Goal: Transaction & Acquisition: Purchase product/service

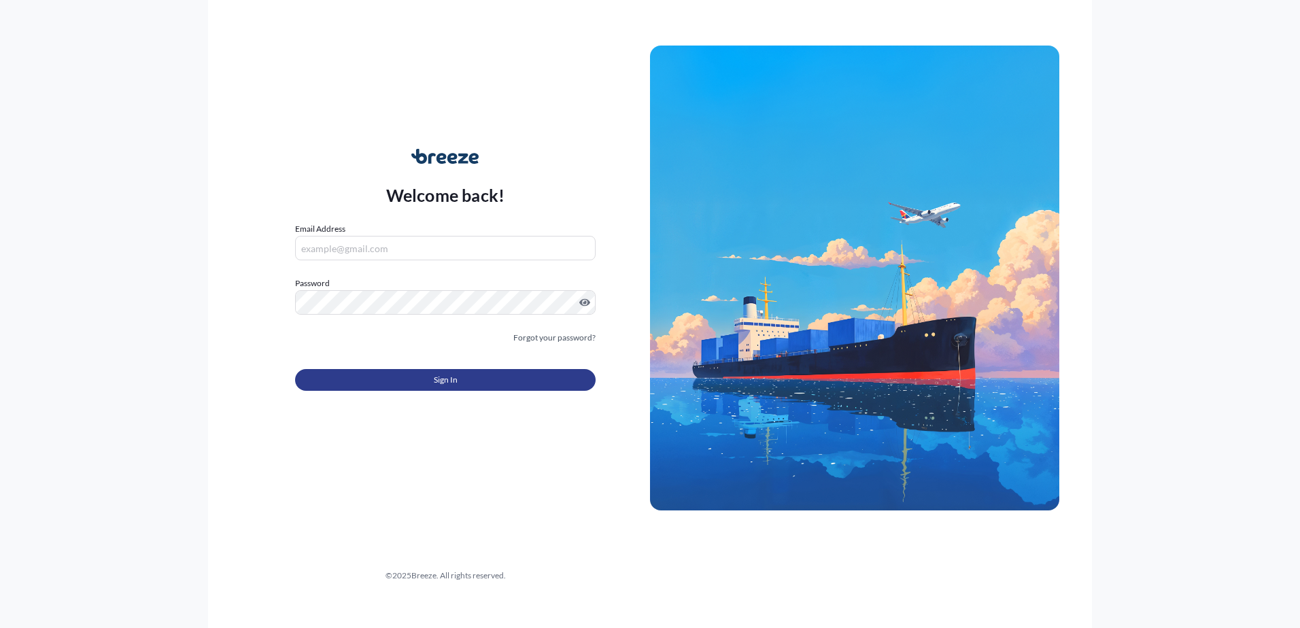
type input "[PERSON_NAME][EMAIL_ADDRESS][PERSON_NAME][DOMAIN_NAME]"
click at [443, 388] on button "Sign In" at bounding box center [445, 380] width 301 height 22
click at [426, 379] on button "Sign In" at bounding box center [445, 380] width 301 height 22
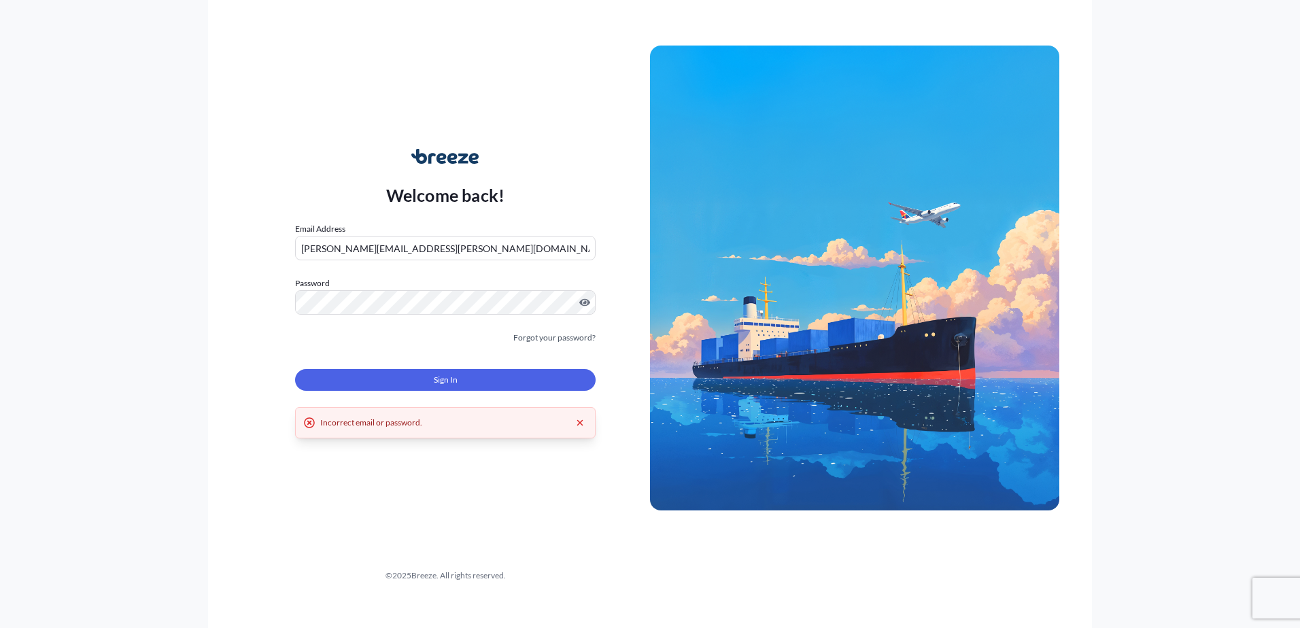
click at [425, 428] on div "Incorrect email or password." at bounding box center [445, 423] width 283 height 14
click at [434, 377] on span "Sign In" at bounding box center [446, 380] width 24 height 14
click at [551, 341] on link "Forgot your password?" at bounding box center [554, 338] width 82 height 14
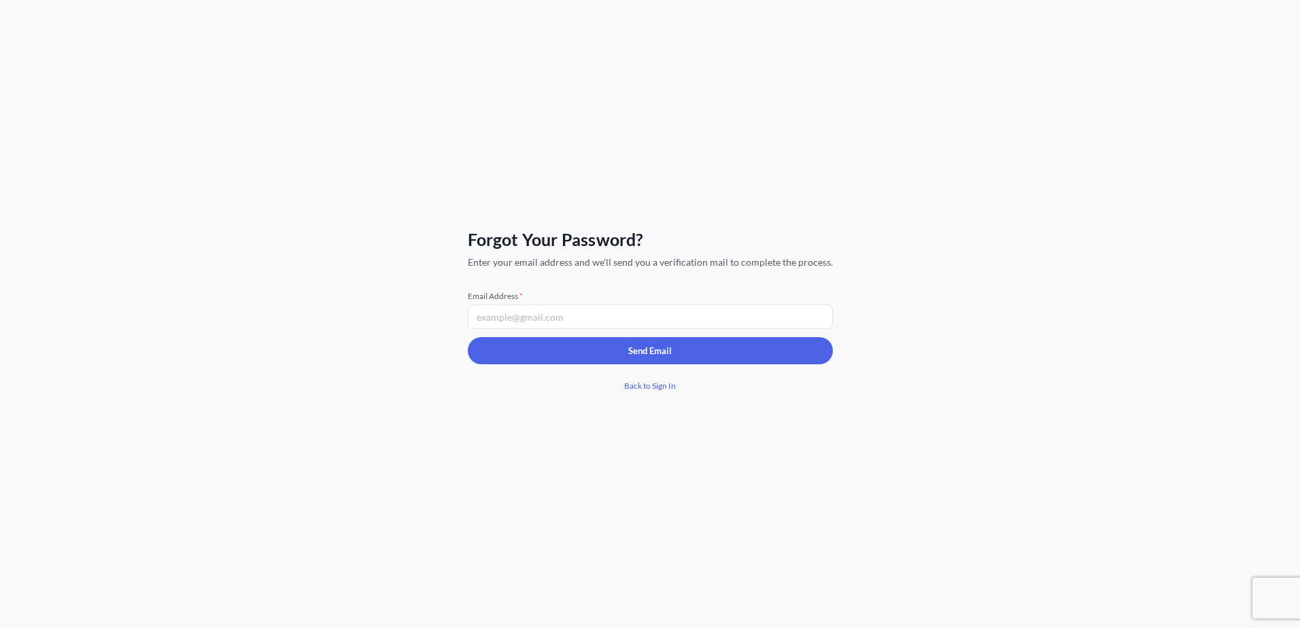
click at [540, 326] on input "Email Address *" at bounding box center [650, 317] width 365 height 24
type input "[PERSON_NAME][EMAIL_ADDRESS][PERSON_NAME][DOMAIN_NAME]"
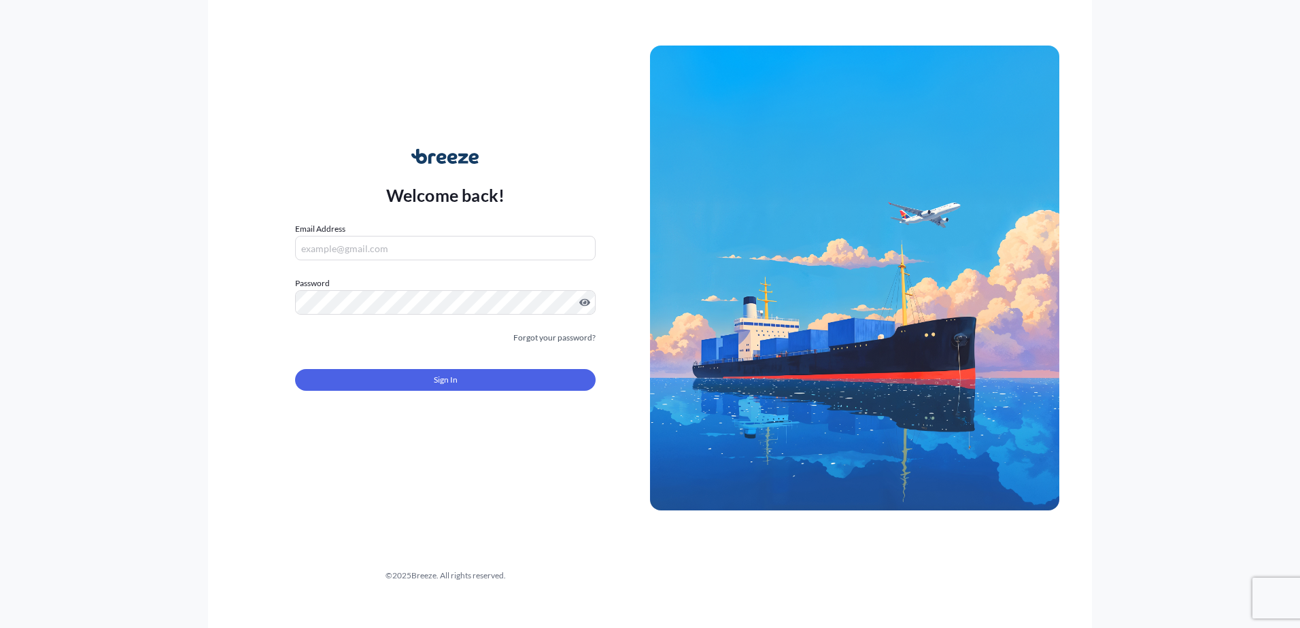
type input "[PERSON_NAME][EMAIL_ADDRESS][PERSON_NAME][DOMAIN_NAME]"
click at [403, 392] on form "Email Address [EMAIL_ADDRESS][PERSON_NAME][DOMAIN_NAME] Password Must include: …" at bounding box center [445, 314] width 301 height 185
click at [422, 350] on form "Email Address [EMAIL_ADDRESS][PERSON_NAME][DOMAIN_NAME] Password Must include: …" at bounding box center [445, 314] width 301 height 185
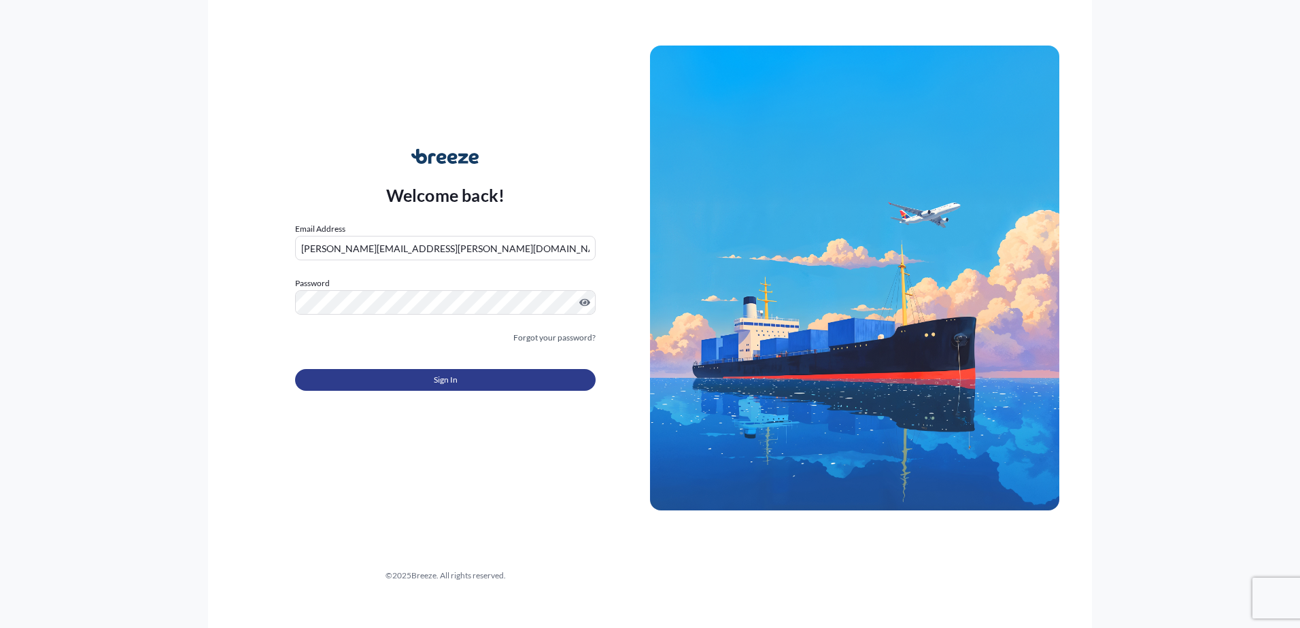
click at [422, 377] on button "Sign In" at bounding box center [445, 380] width 301 height 22
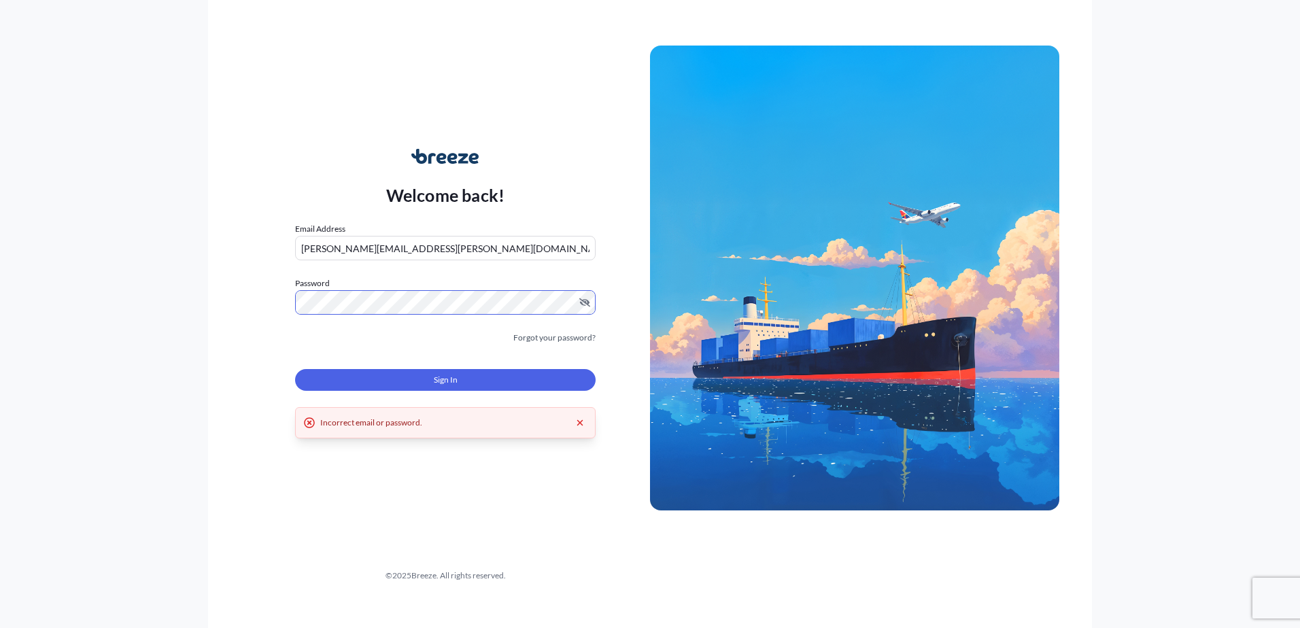
click at [199, 294] on div "Welcome back! Email Address [EMAIL_ADDRESS][PERSON_NAME][DOMAIN_NAME] Password …" at bounding box center [650, 314] width 1300 height 628
drag, startPoint x: 199, startPoint y: 294, endPoint x: 200, endPoint y: 301, distance: 6.9
click at [199, 294] on div "Welcome back! Email Address [EMAIL_ADDRESS][PERSON_NAME][DOMAIN_NAME] Password …" at bounding box center [650, 314] width 1300 height 628
click at [393, 380] on button "Sign In" at bounding box center [445, 380] width 301 height 22
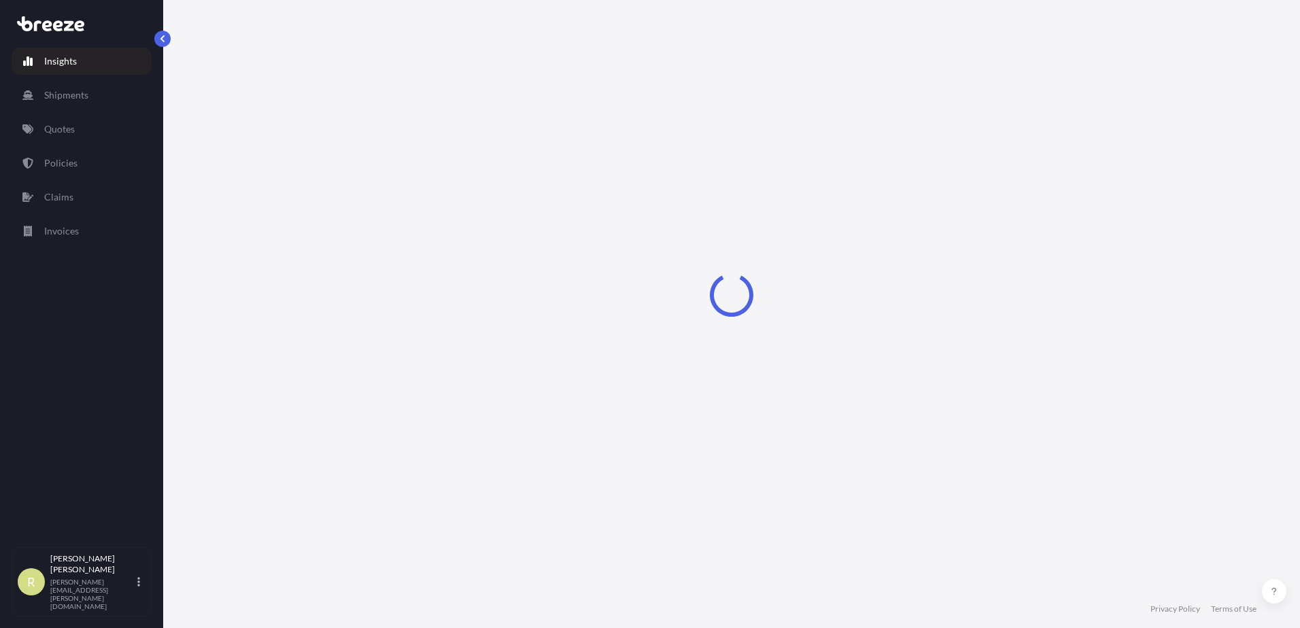
select select "2025"
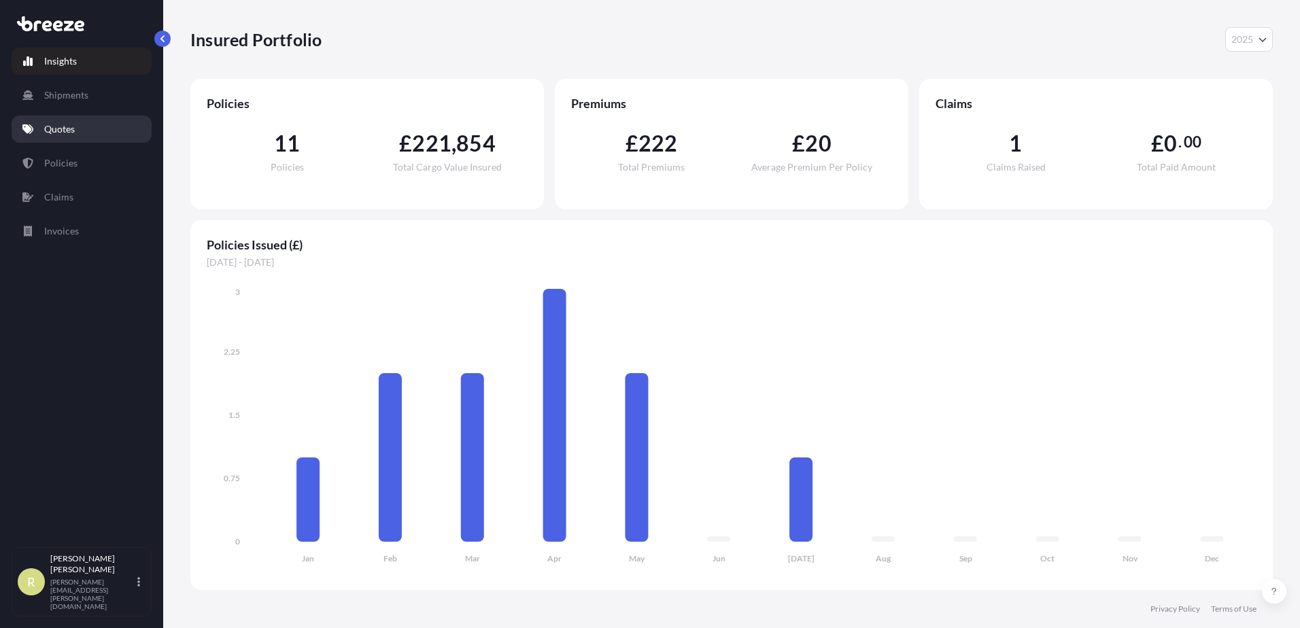
click at [68, 129] on p "Quotes" at bounding box center [59, 129] width 31 height 14
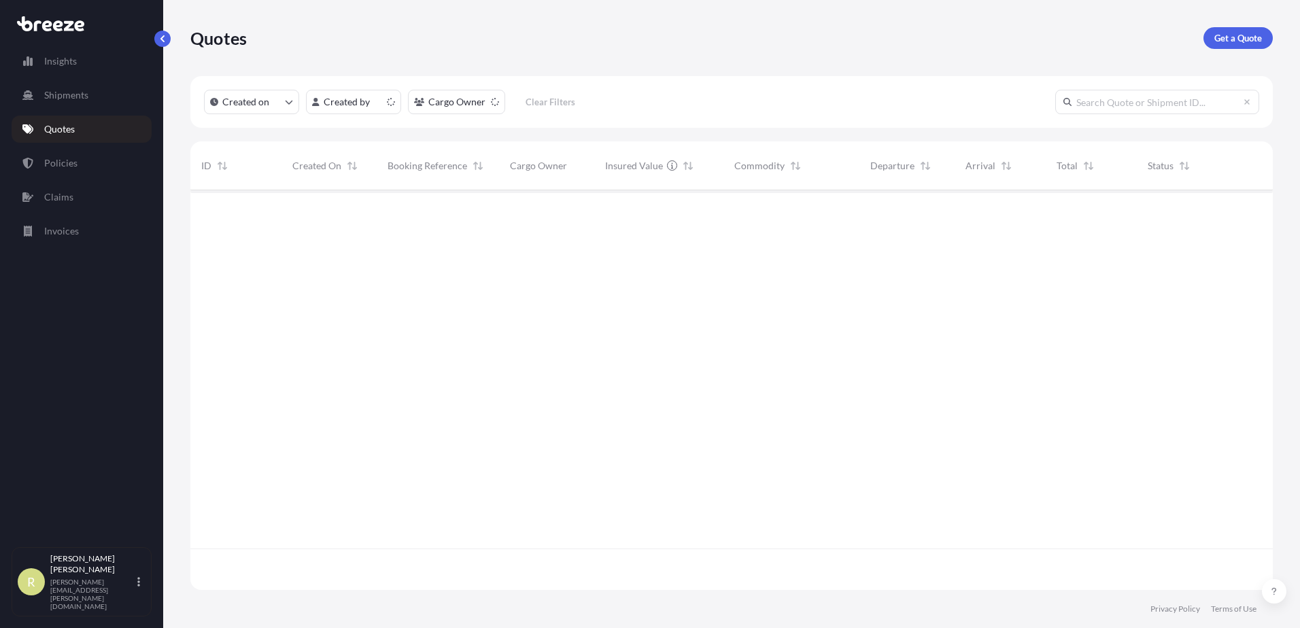
scroll to position [397, 1072]
click at [1222, 39] on p "Get a Quote" at bounding box center [1238, 38] width 48 height 14
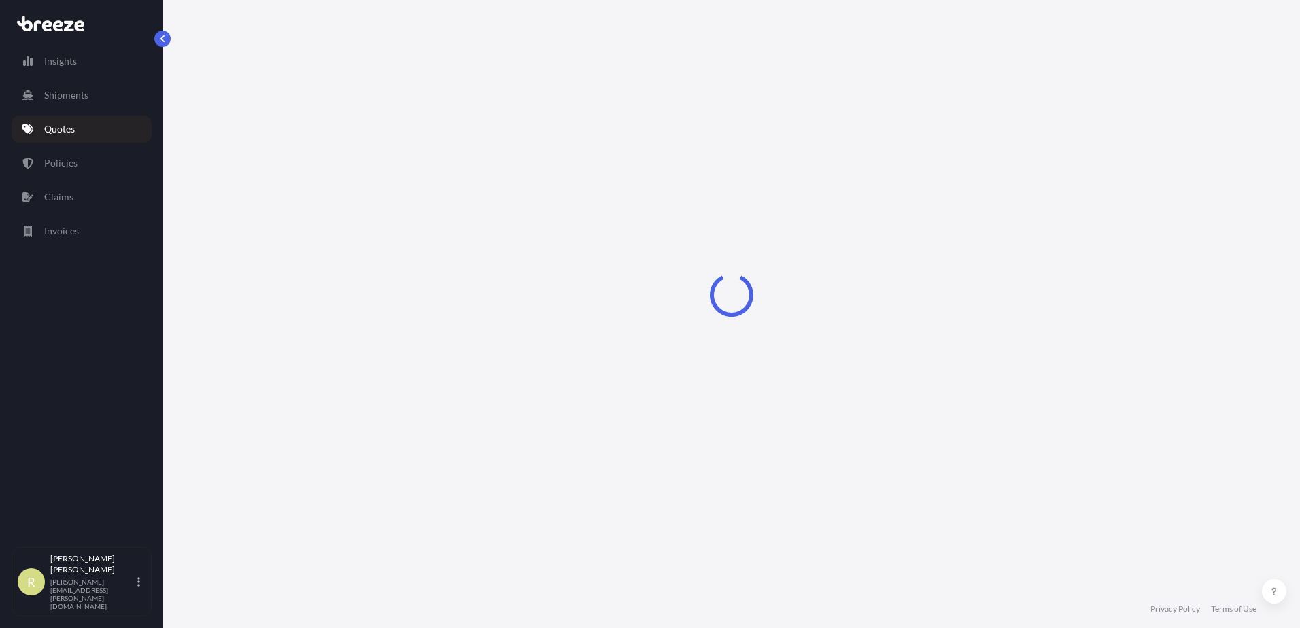
select select "Sea"
select select "1"
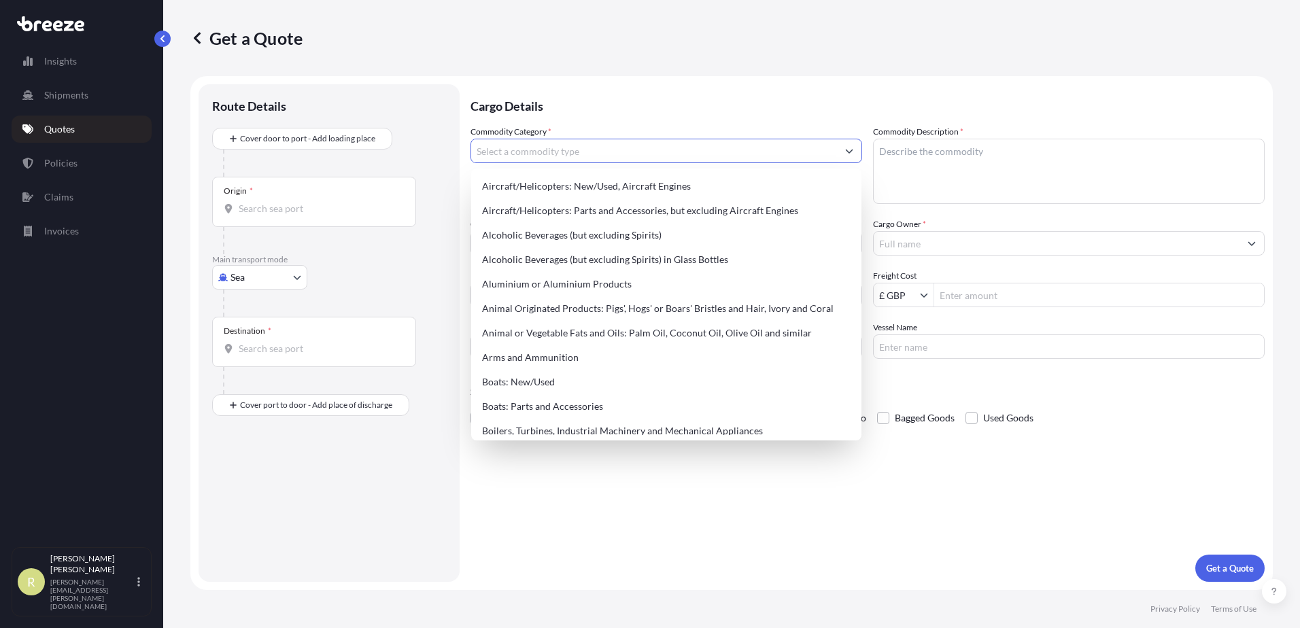
click at [509, 140] on input "Commodity Category *" at bounding box center [654, 151] width 366 height 24
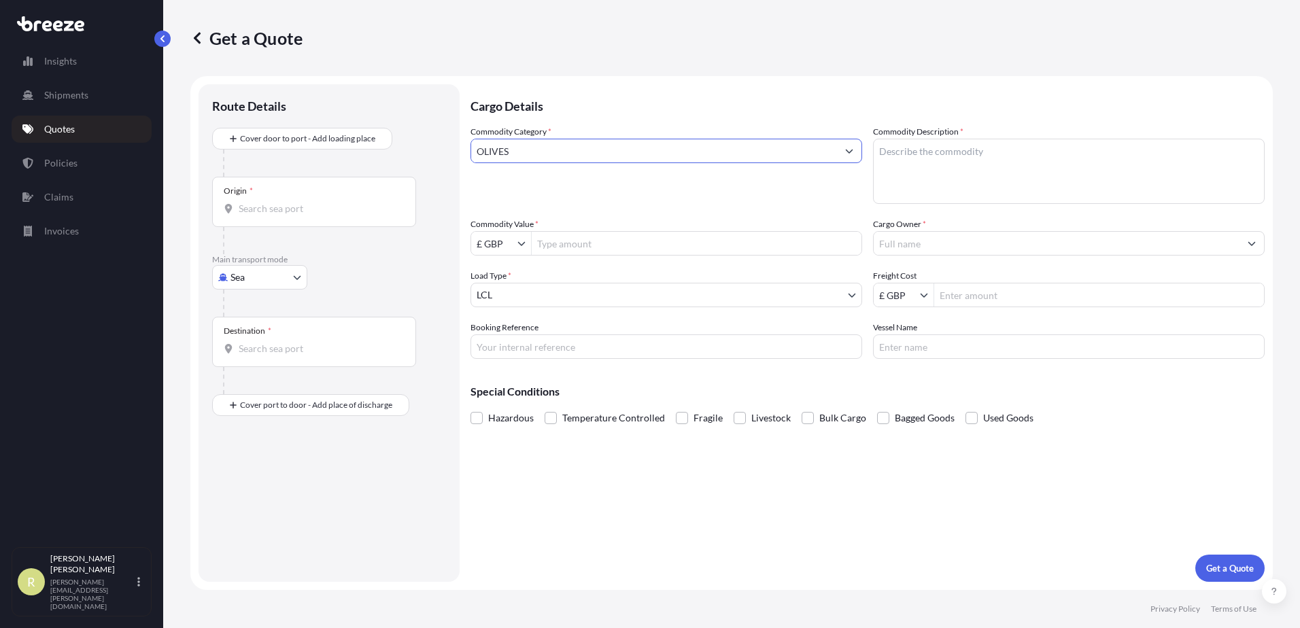
type input "OLIVES"
type textarea "OLIVIES"
click at [521, 156] on input "OLIVES" at bounding box center [654, 151] width 366 height 24
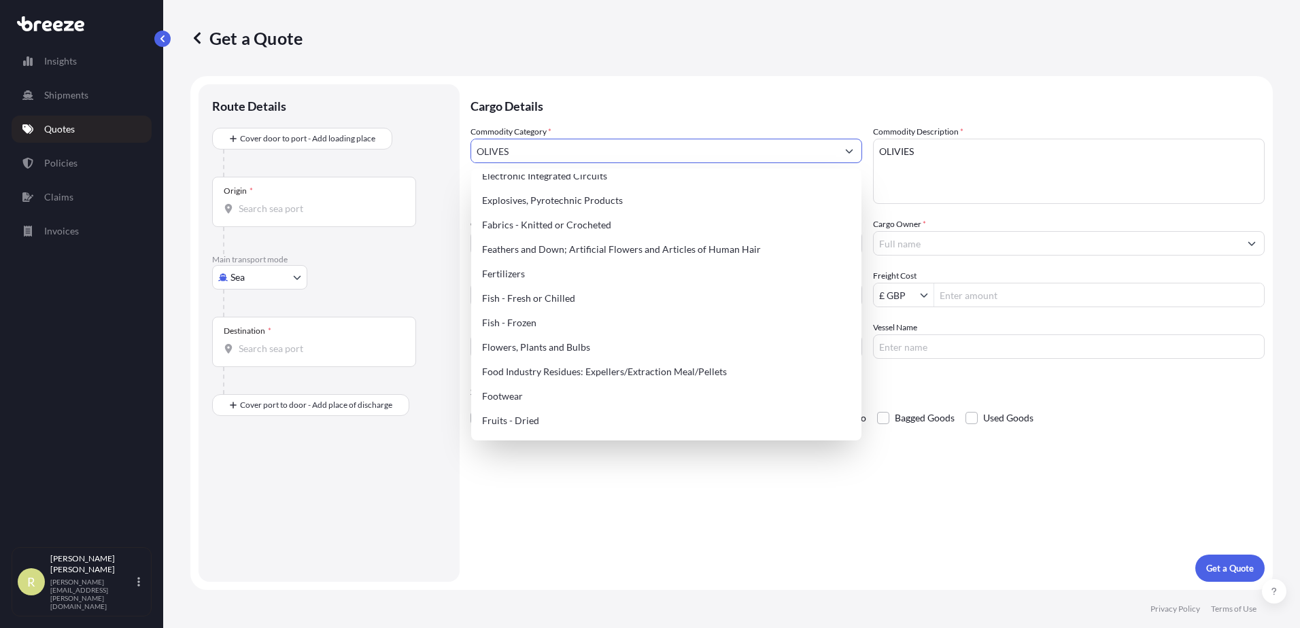
scroll to position [812, 0]
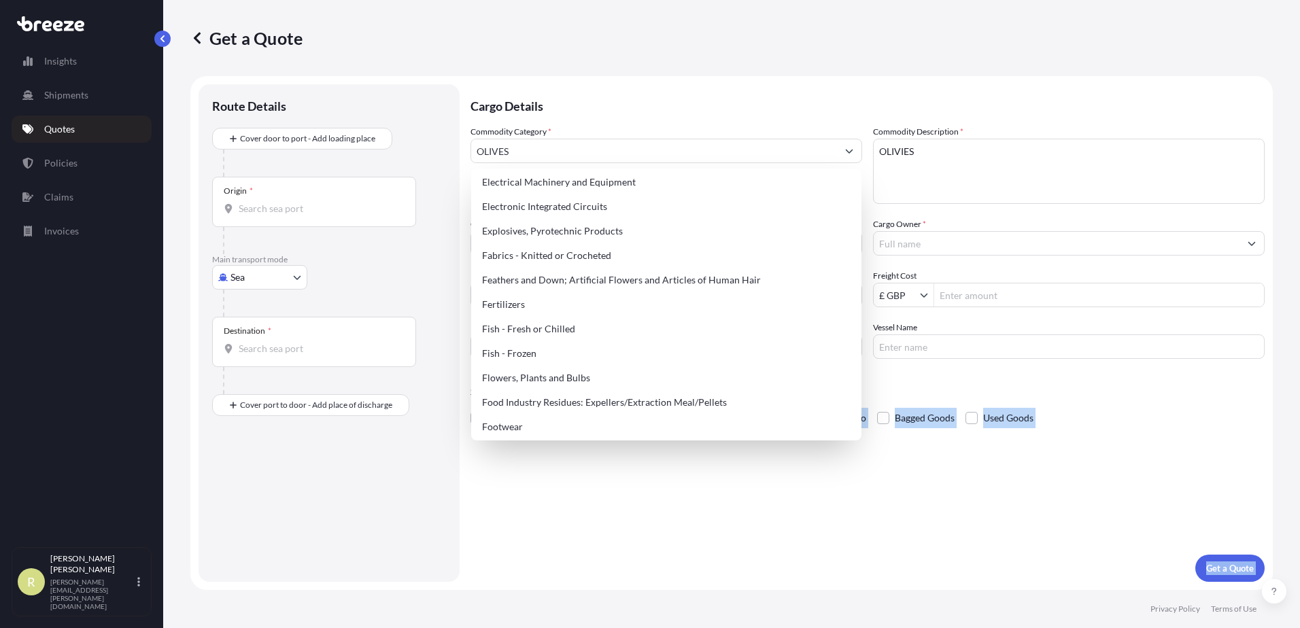
click at [725, 586] on div "Get a Quote Route Details Cover door to port - Add loading place Place of loadi…" at bounding box center [731, 314] width 1137 height 628
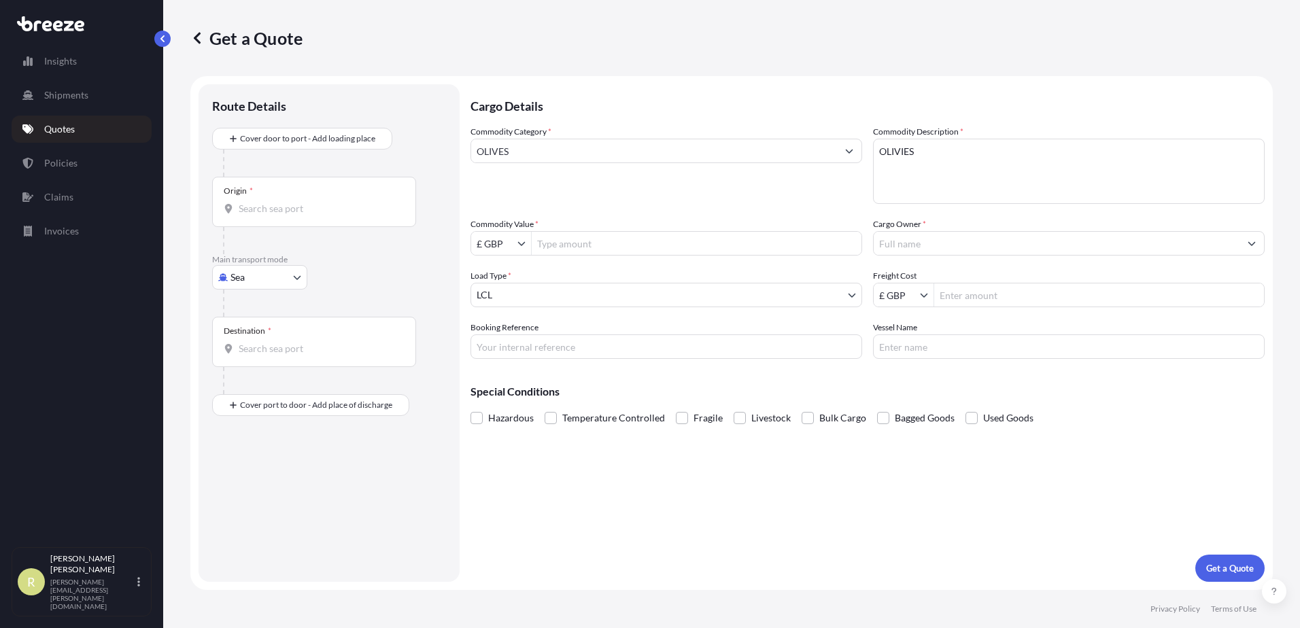
click at [566, 243] on input "Commodity Value *" at bounding box center [697, 243] width 330 height 24
click at [515, 243] on input "£ GBP" at bounding box center [494, 243] width 46 height 24
click at [502, 281] on div "€ EUR" at bounding box center [501, 276] width 54 height 24
type input "€ EUR"
click at [559, 242] on input "Commodity Value *" at bounding box center [697, 243] width 330 height 24
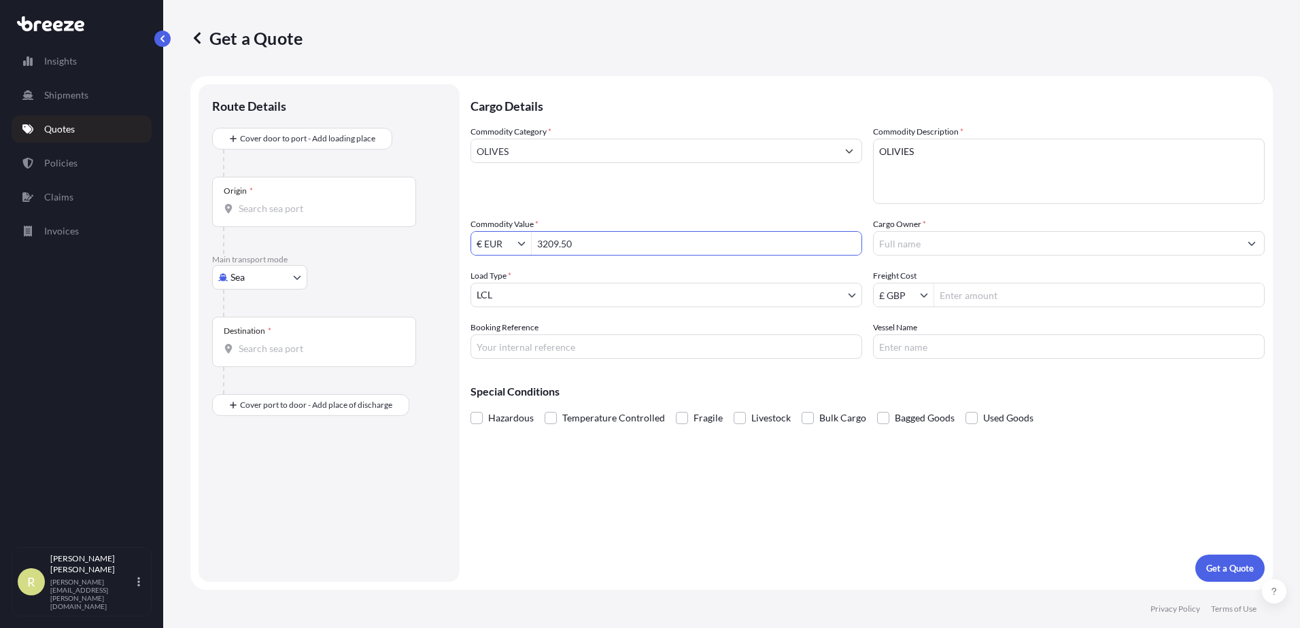
type input "3,209.5"
click at [922, 239] on input "Cargo Owner *" at bounding box center [1057, 243] width 366 height 24
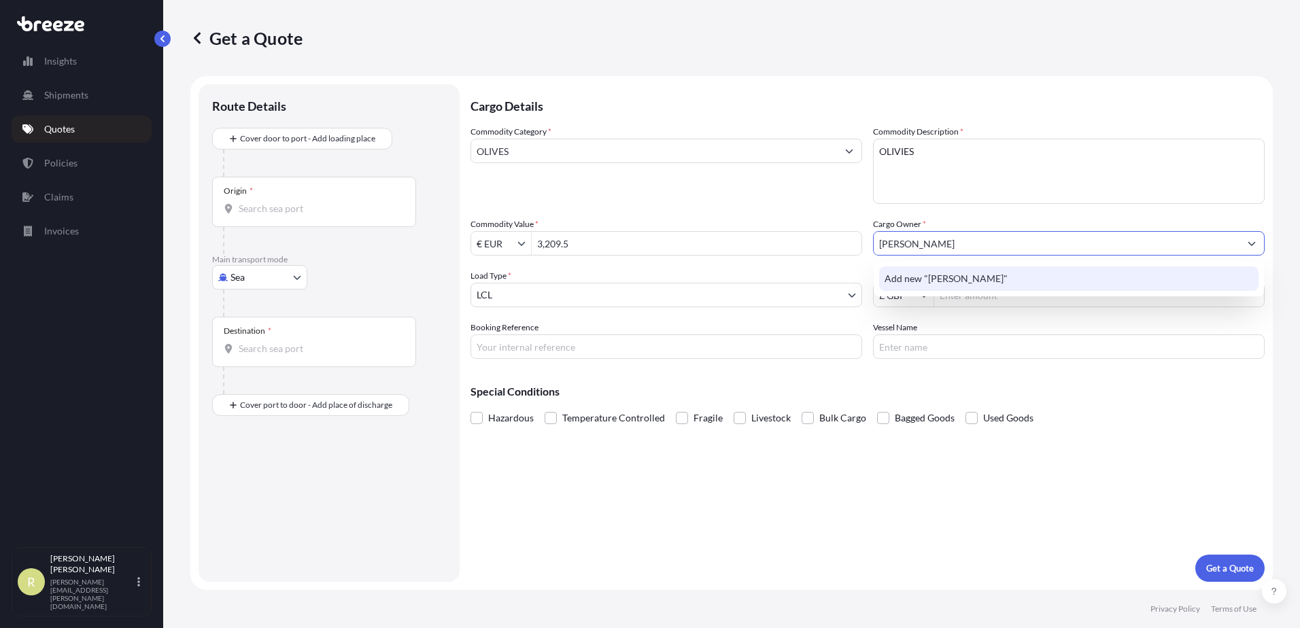
click at [948, 272] on span "Add new "[PERSON_NAME]"" at bounding box center [946, 279] width 123 height 14
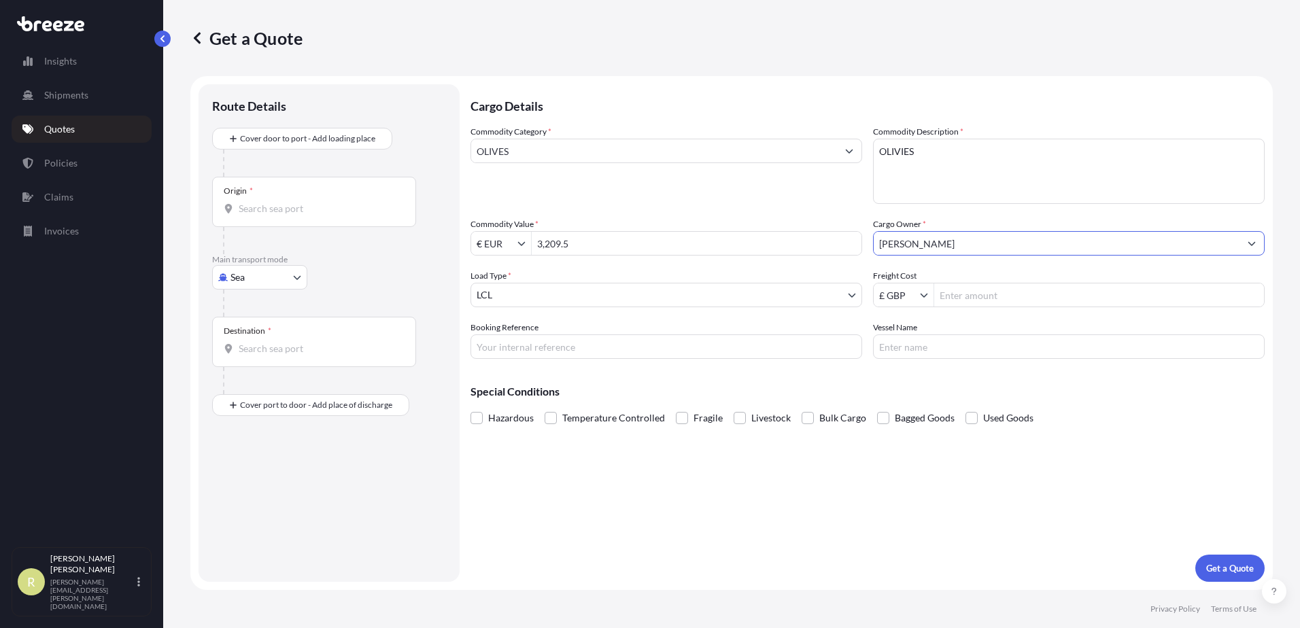
type input "[PERSON_NAME]"
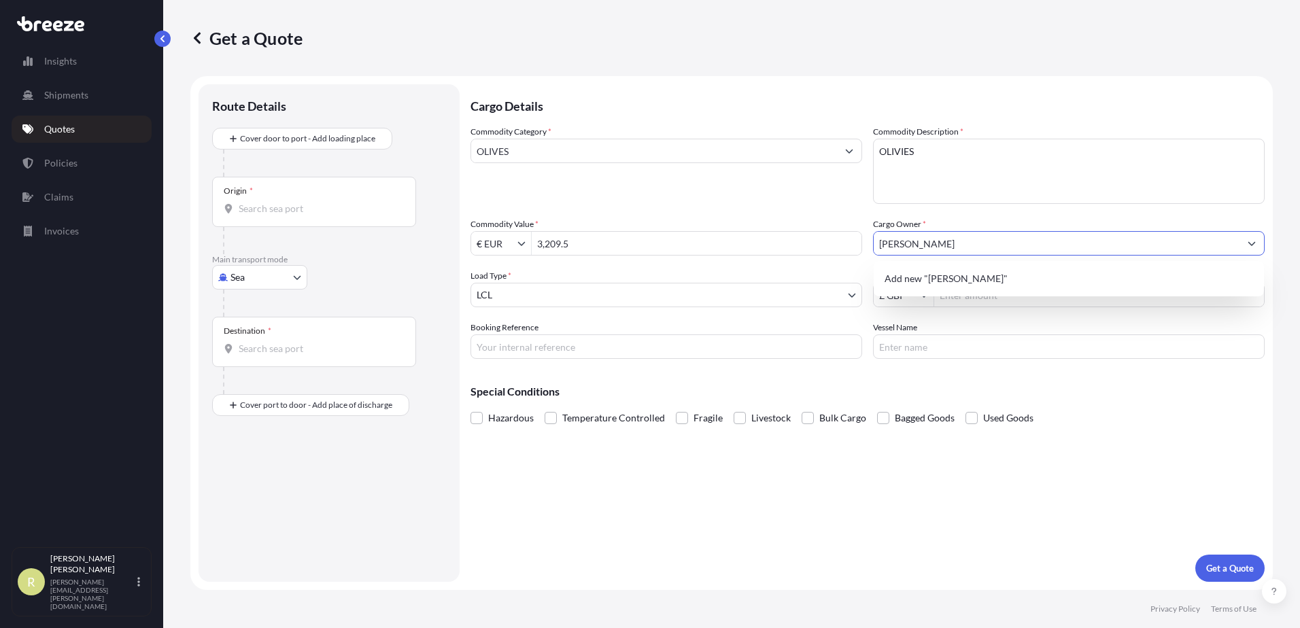
click at [938, 307] on div "Commodity Category * OLIVES Commodity Description * OLIVIES Commodity Value * €…" at bounding box center [867, 242] width 794 height 234
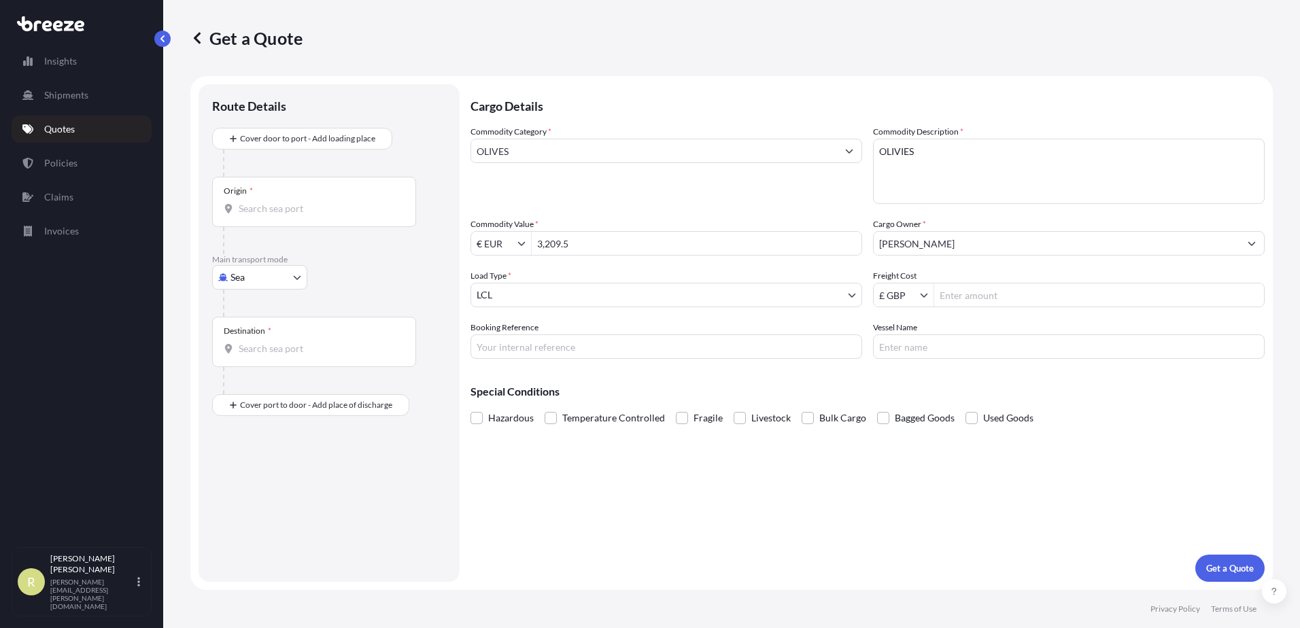
click at [943, 294] on input "Freight Cost" at bounding box center [1099, 295] width 330 height 24
type input "580"
click at [673, 357] on input "Booking Reference" at bounding box center [666, 347] width 392 height 24
paste input "J325765"
type input "J325765"
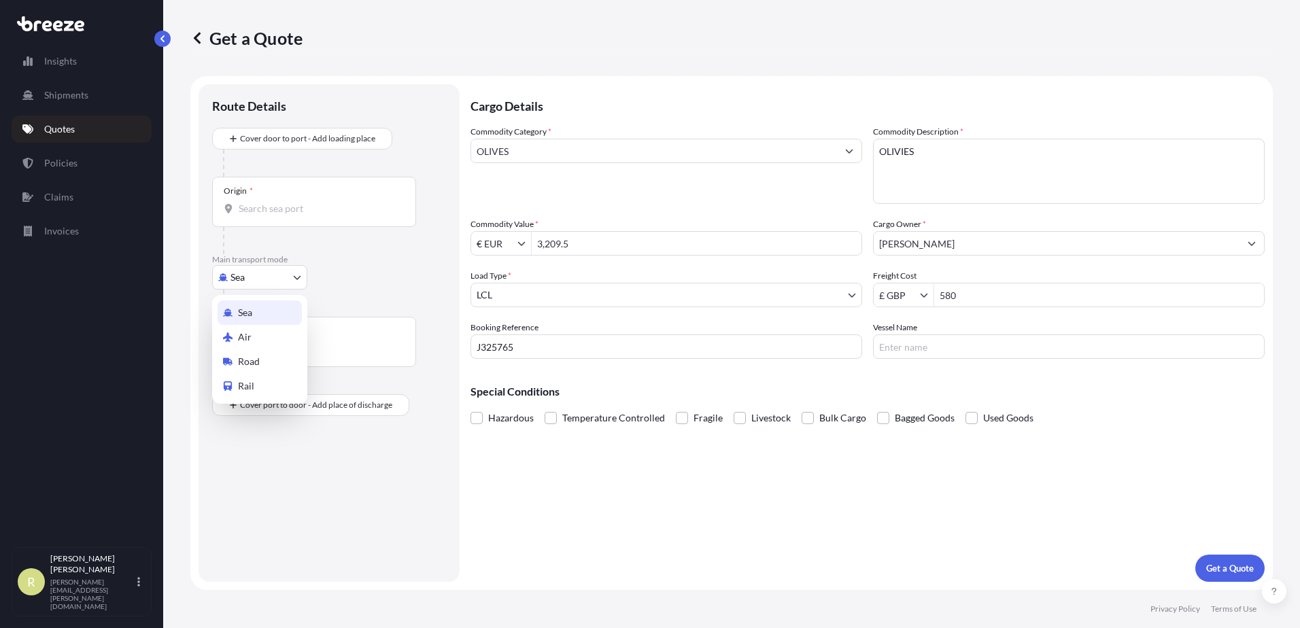
click at [279, 280] on body "Insights Shipments Quotes Policies Claims Invoices R [PERSON_NAME] [PERSON_NAME…" at bounding box center [650, 314] width 1300 height 628
click at [269, 363] on div "Road" at bounding box center [260, 361] width 84 height 24
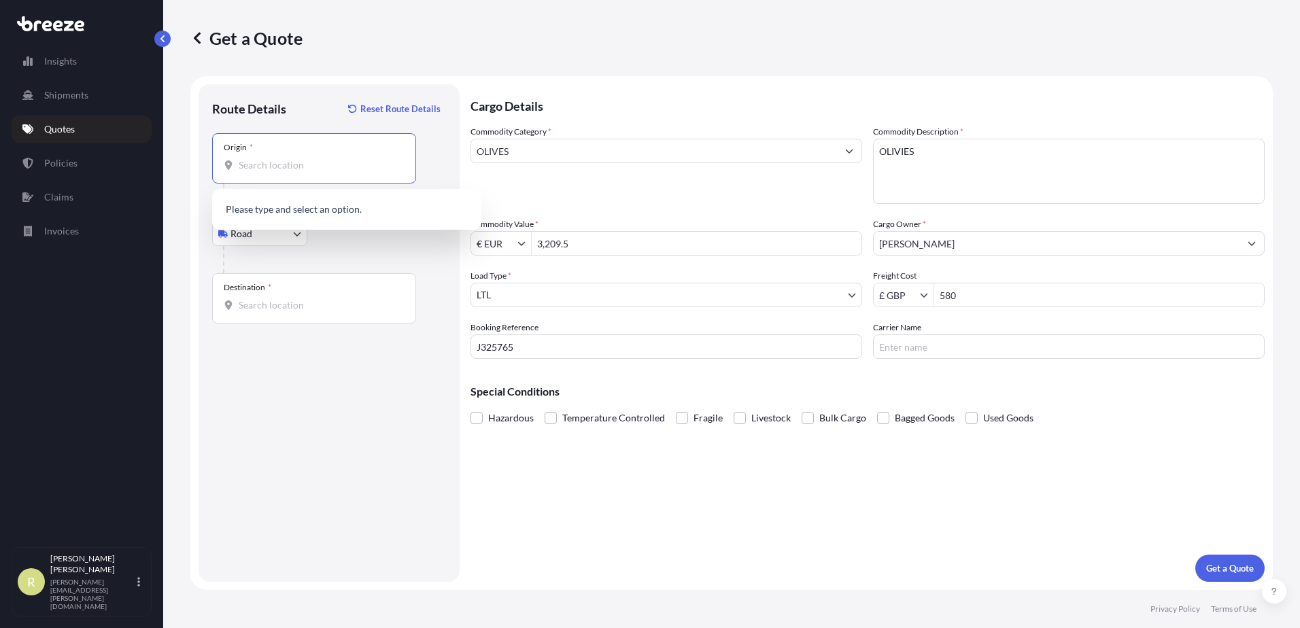
click at [287, 171] on input "Origin *" at bounding box center [319, 165] width 160 height 14
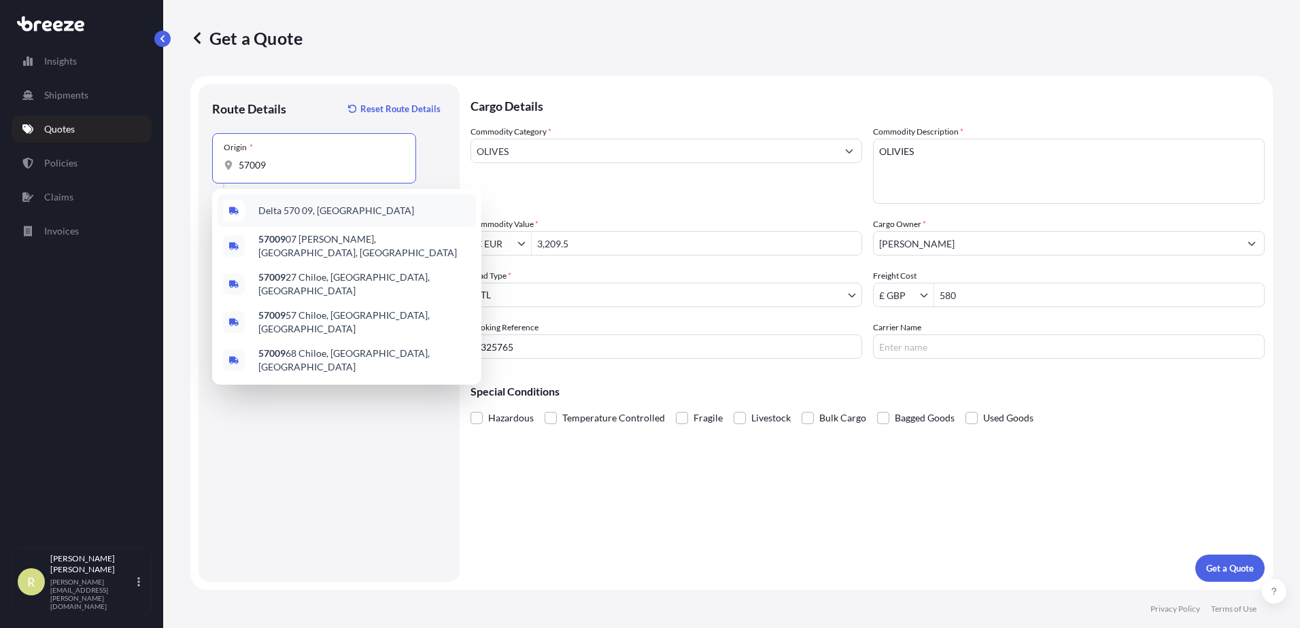
click at [312, 201] on div "Delta 570 09, [GEOGRAPHIC_DATA]" at bounding box center [347, 210] width 258 height 33
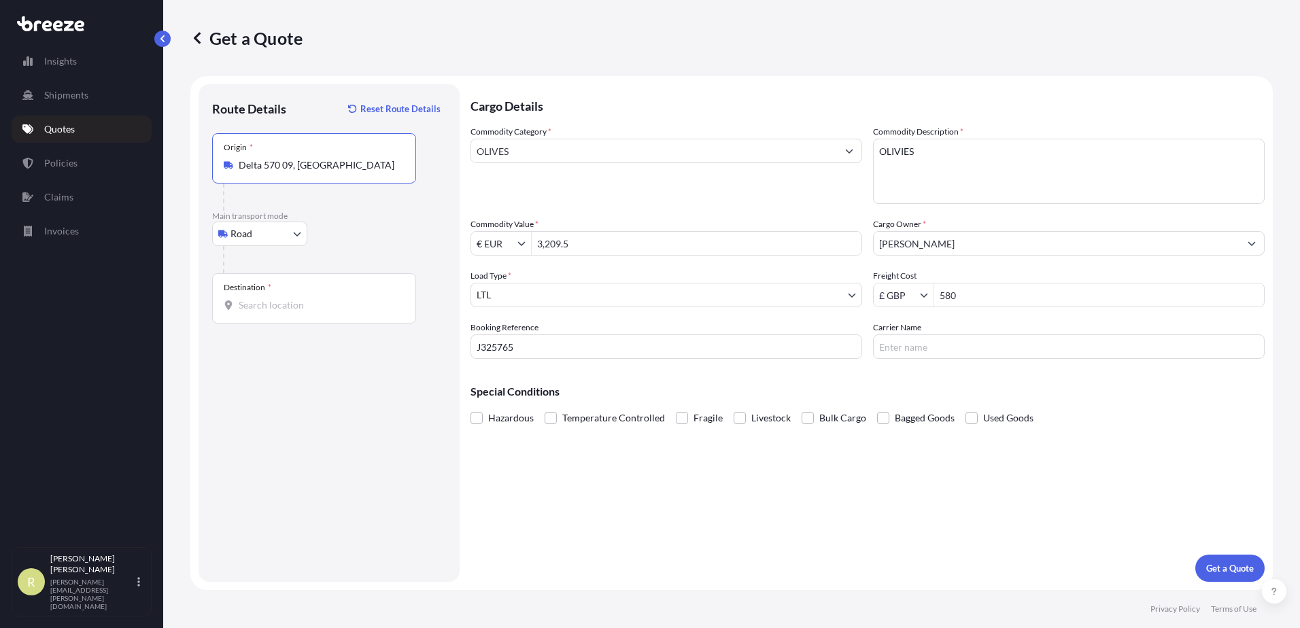
type input "Delta 570 09, [GEOGRAPHIC_DATA]"
click at [303, 197] on div "Delta 570 09, [GEOGRAPHIC_DATA]" at bounding box center [347, 210] width 258 height 33
click at [270, 314] on div "Destination *" at bounding box center [314, 298] width 204 height 50
click at [270, 312] on input "Destination *" at bounding box center [319, 305] width 160 height 14
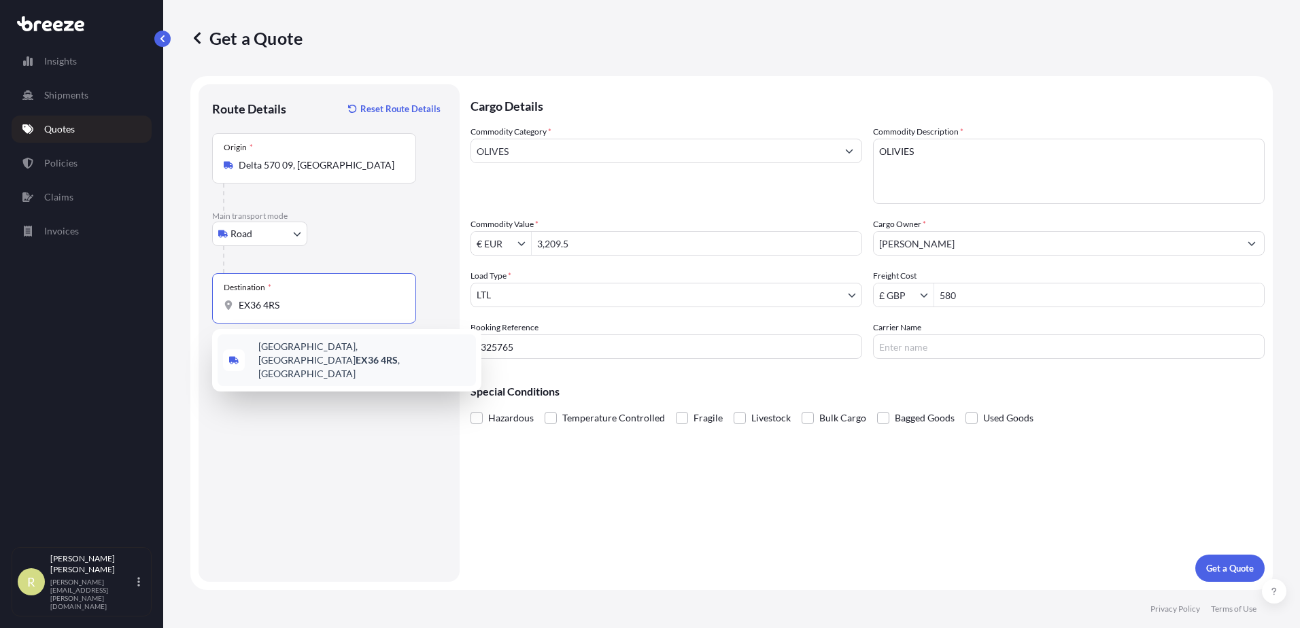
click at [313, 343] on div "[STREET_ADDRESS]" at bounding box center [347, 361] width 258 height 52
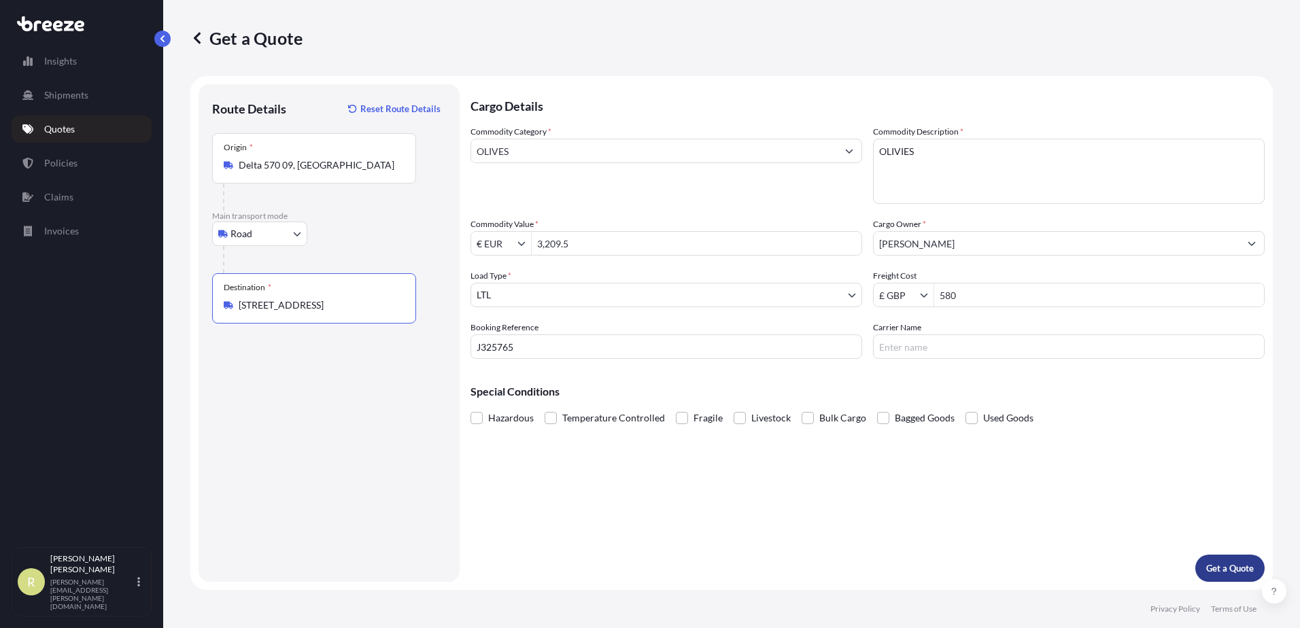
type input "[STREET_ADDRESS]"
click at [1220, 572] on p "Get a Quote" at bounding box center [1230, 569] width 48 height 14
click at [536, 151] on input "OLIVES" at bounding box center [654, 151] width 366 height 24
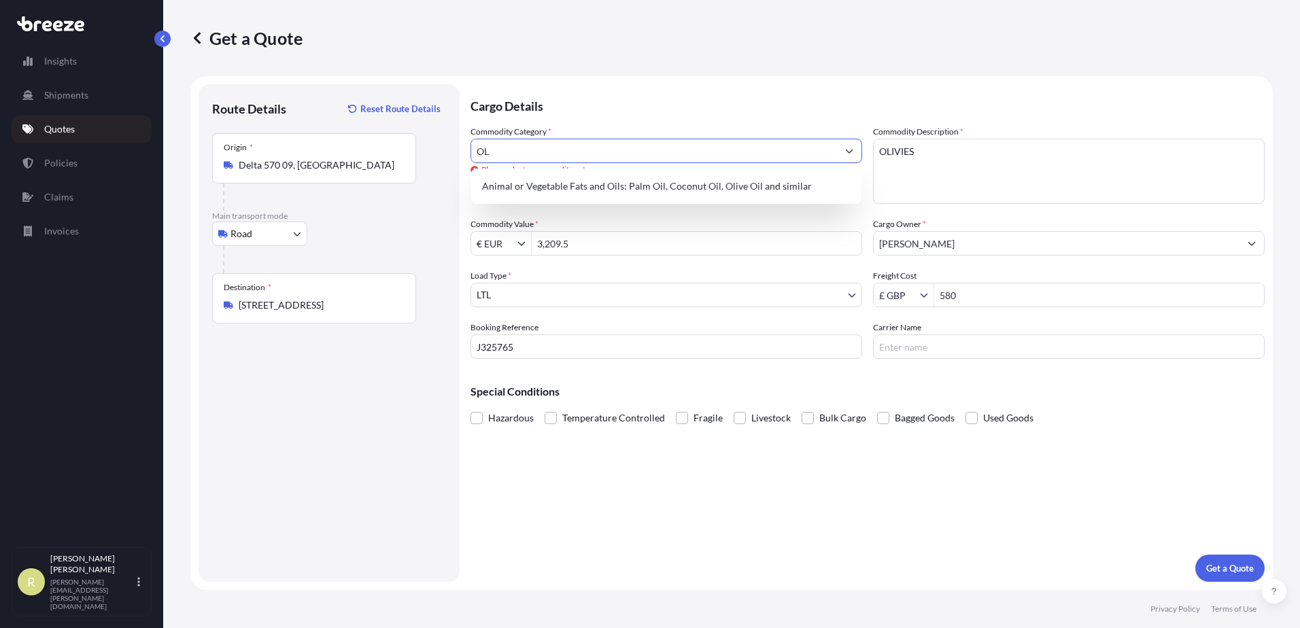
type input "O"
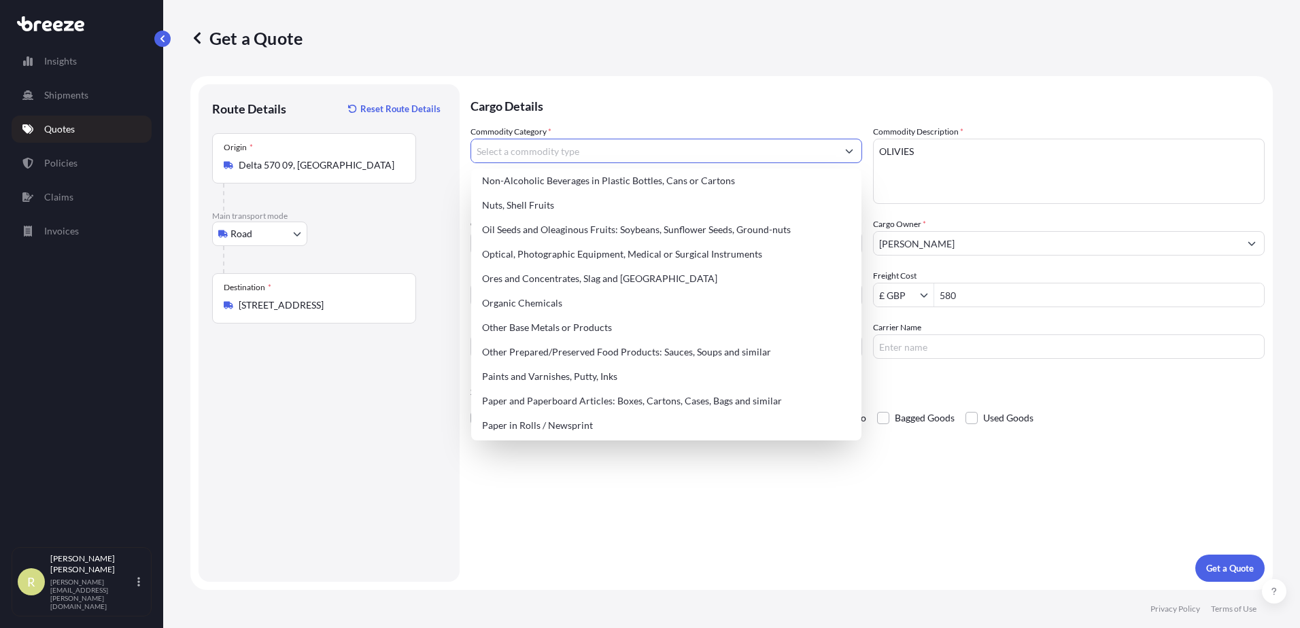
scroll to position [2100, 0]
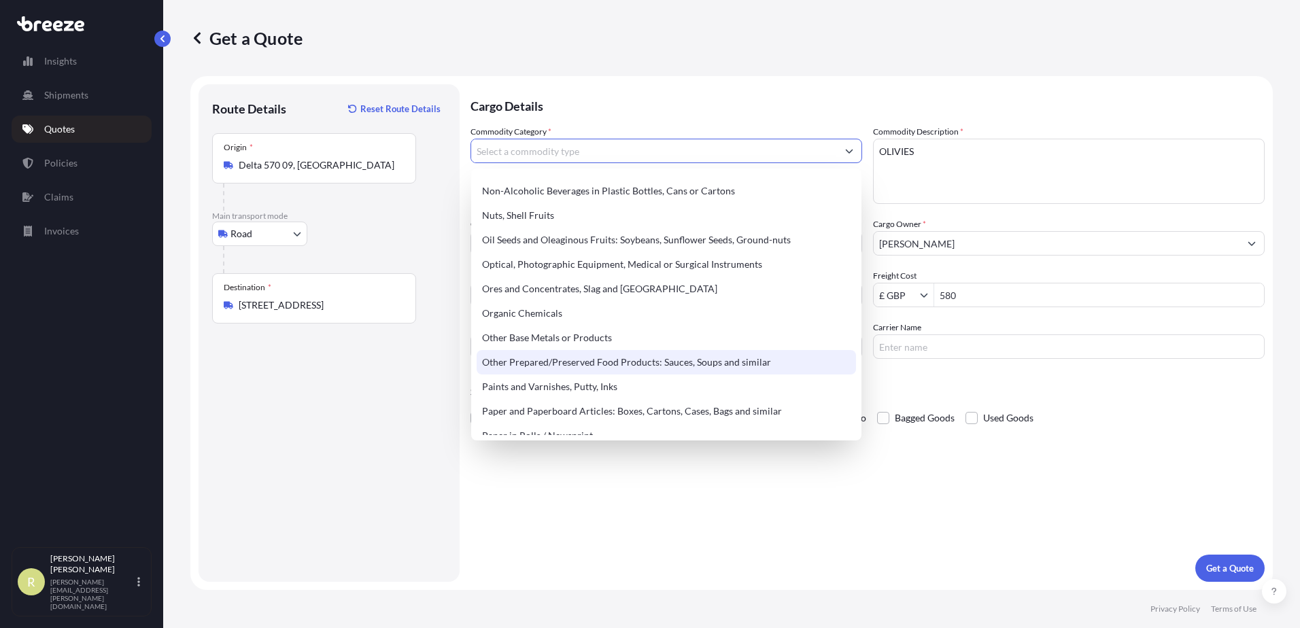
click at [629, 364] on div "Other Prepared/Preserved Food Products: Sauces, Soups and similar" at bounding box center [666, 362] width 379 height 24
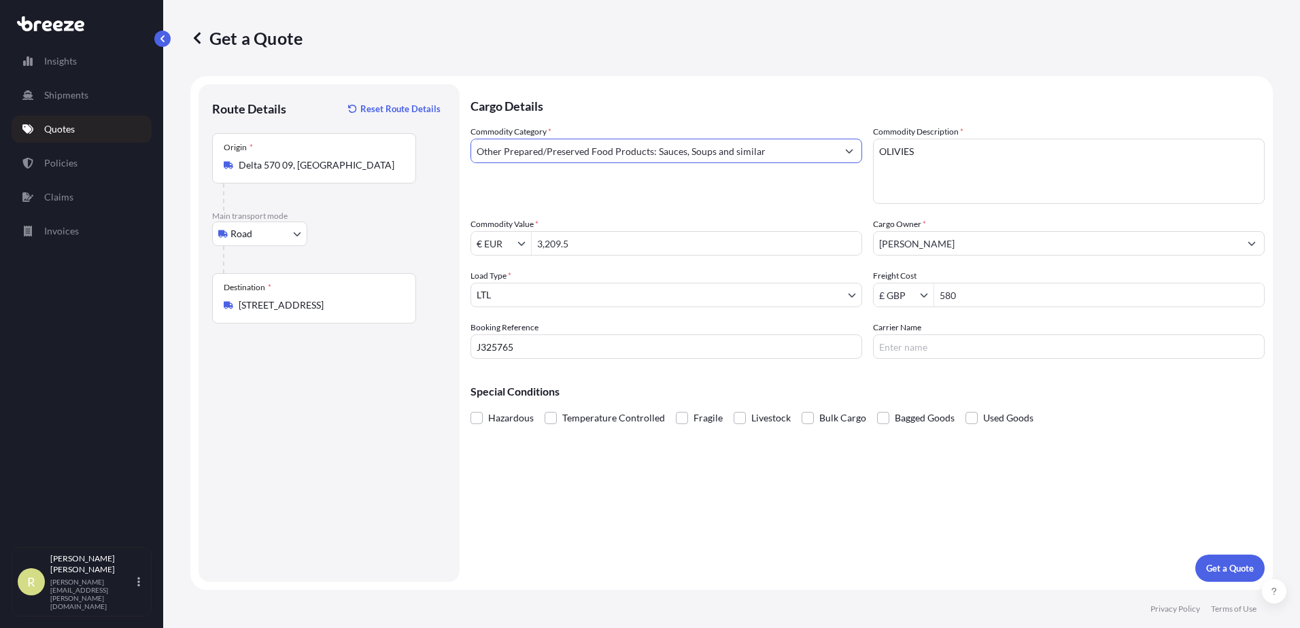
type input "Other Prepared/Preserved Food Products: Sauces, Soups and similar"
click at [1224, 573] on p "Get a Quote" at bounding box center [1230, 569] width 48 height 14
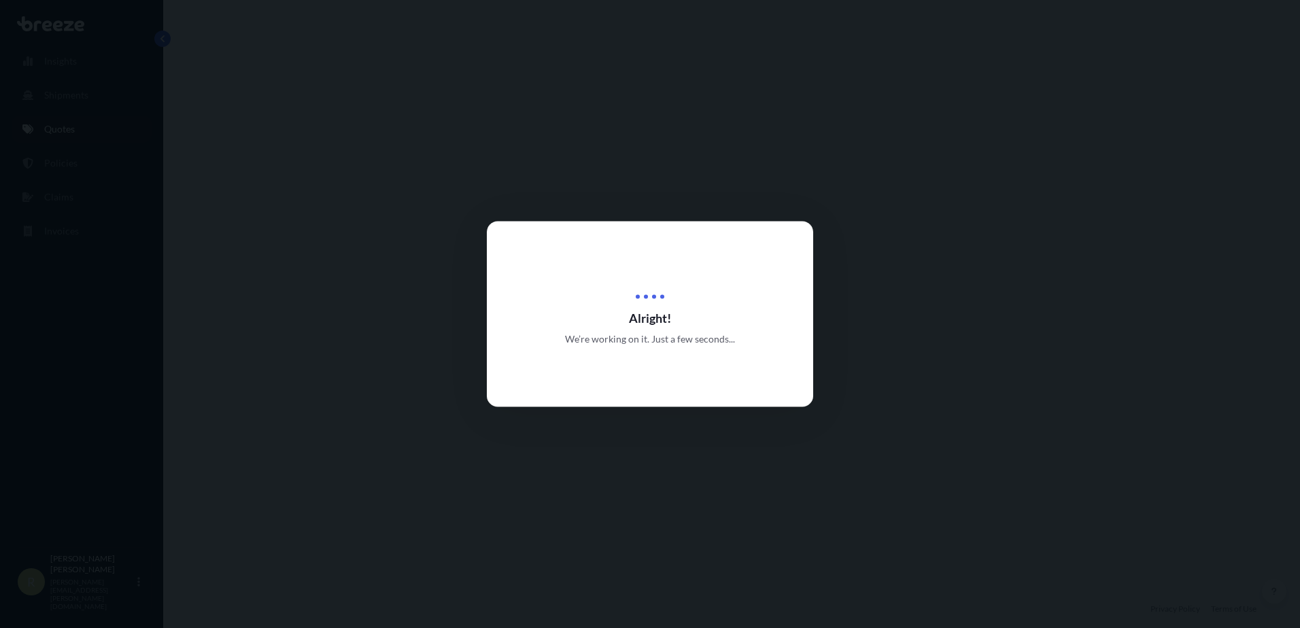
select select "Road"
select select "1"
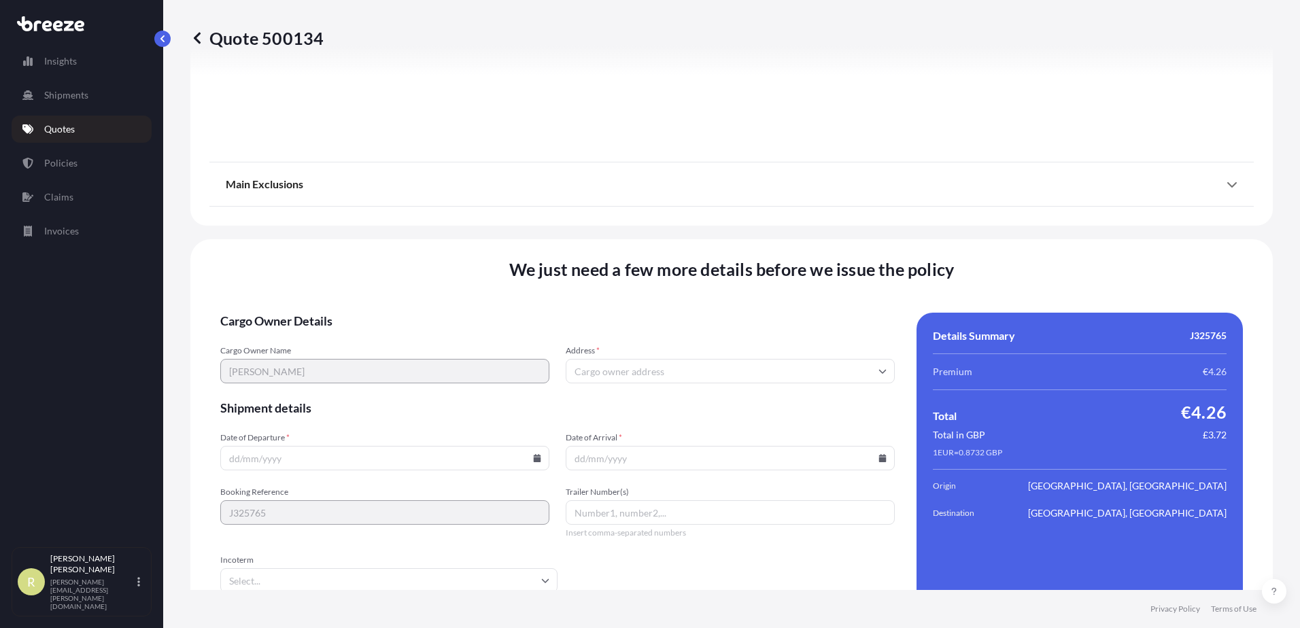
scroll to position [1530, 0]
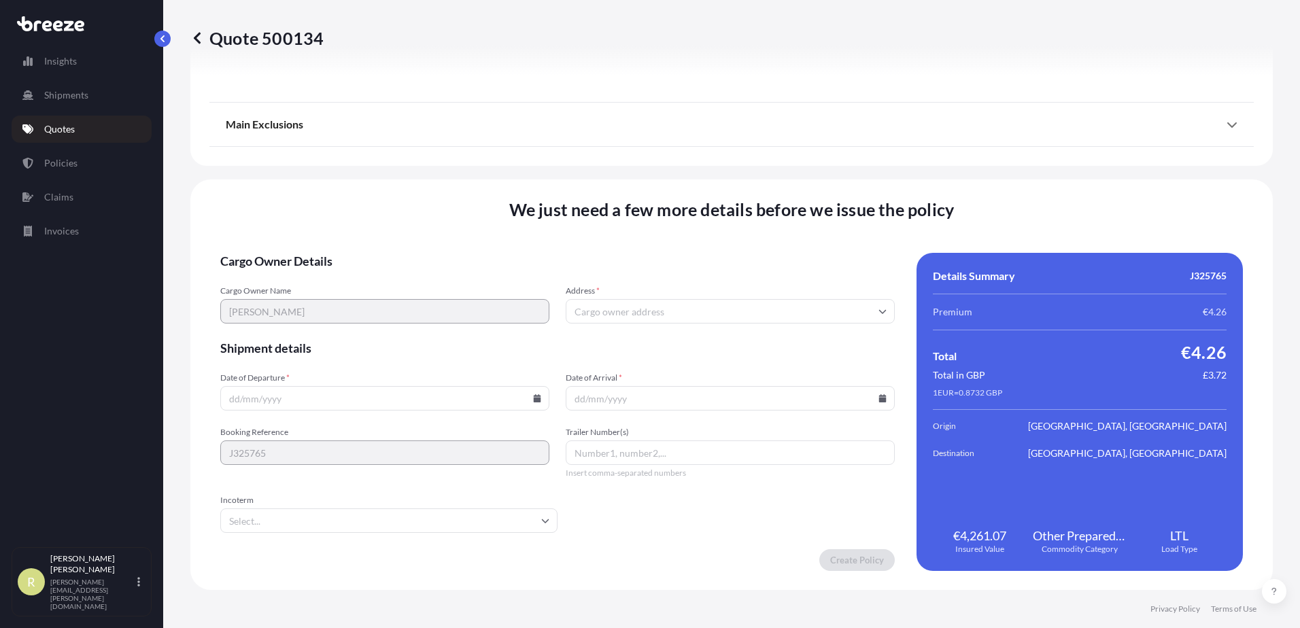
click at [634, 310] on input "Address *" at bounding box center [730, 311] width 329 height 24
click at [613, 309] on input "Address *" at bounding box center [730, 311] width 329 height 24
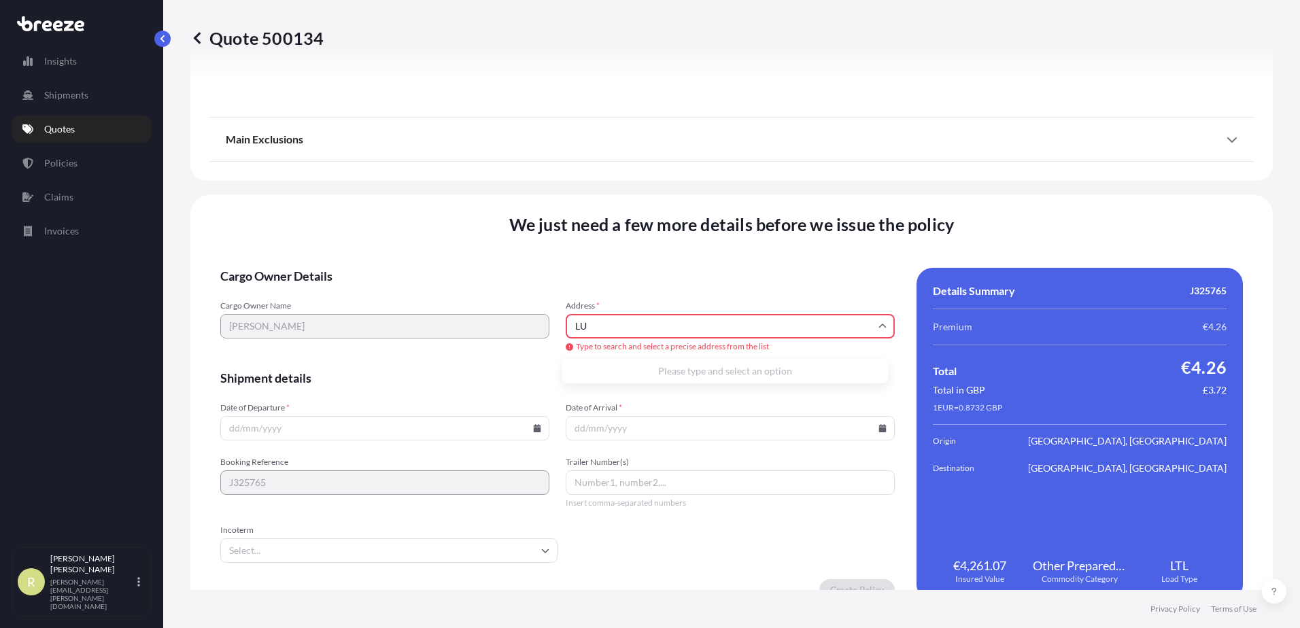
type input "L"
type input "EX36 4RG"
click at [455, 374] on span "Shipment details" at bounding box center [557, 378] width 674 height 16
click at [859, 326] on input "EX36 4RG" at bounding box center [730, 326] width 329 height 24
click at [507, 321] on div "Cargo Owner Name [PERSON_NAME] Address * EX36 4RG Type to search and select a p…" at bounding box center [557, 327] width 674 height 53
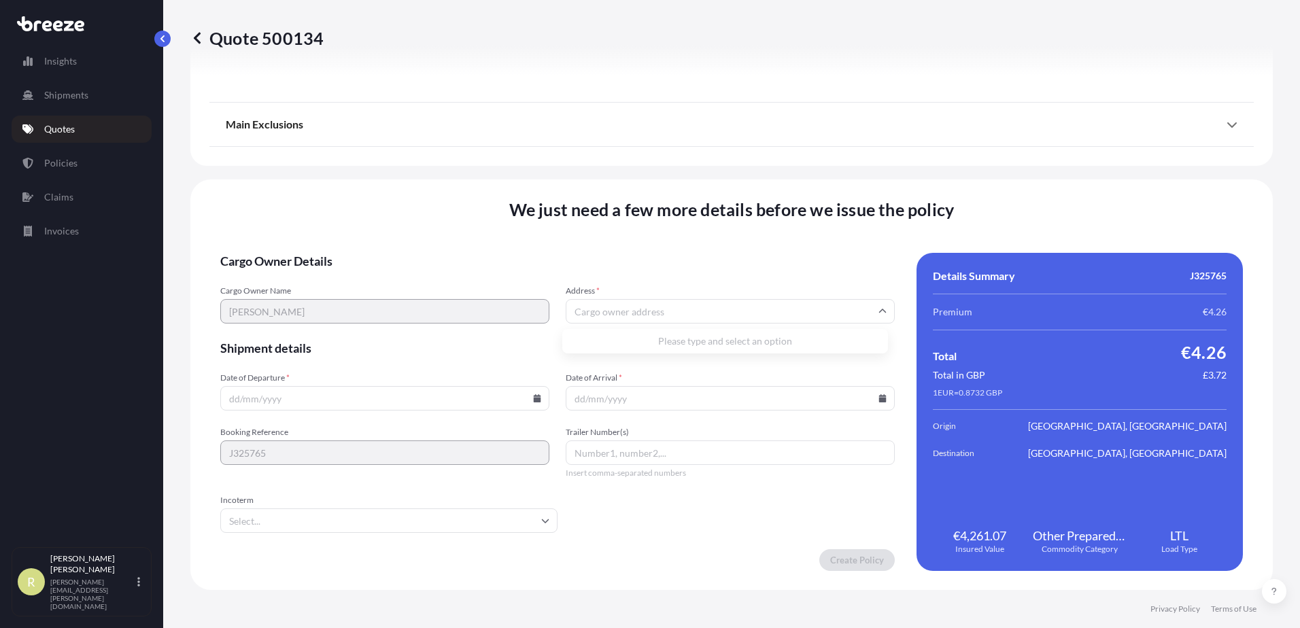
click at [879, 309] on icon at bounding box center [882, 311] width 7 height 4
click at [636, 305] on input "Address *" at bounding box center [730, 311] width 329 height 24
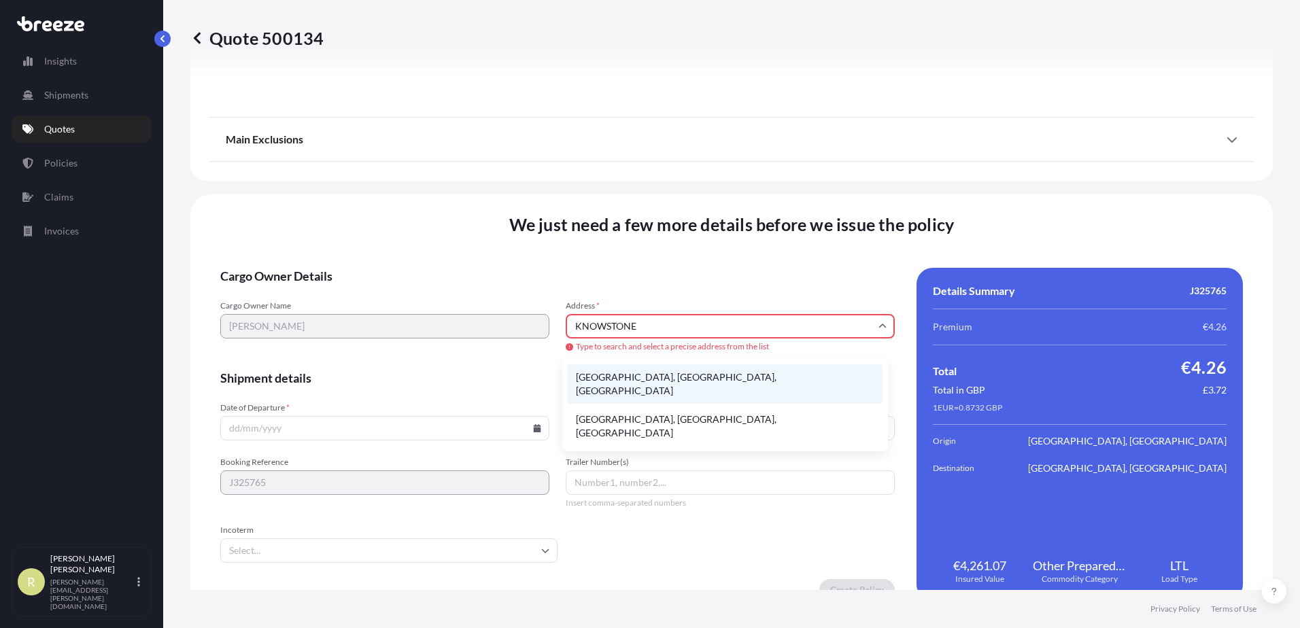
click at [665, 379] on li "[GEOGRAPHIC_DATA], [GEOGRAPHIC_DATA], [GEOGRAPHIC_DATA]" at bounding box center [725, 383] width 315 height 39
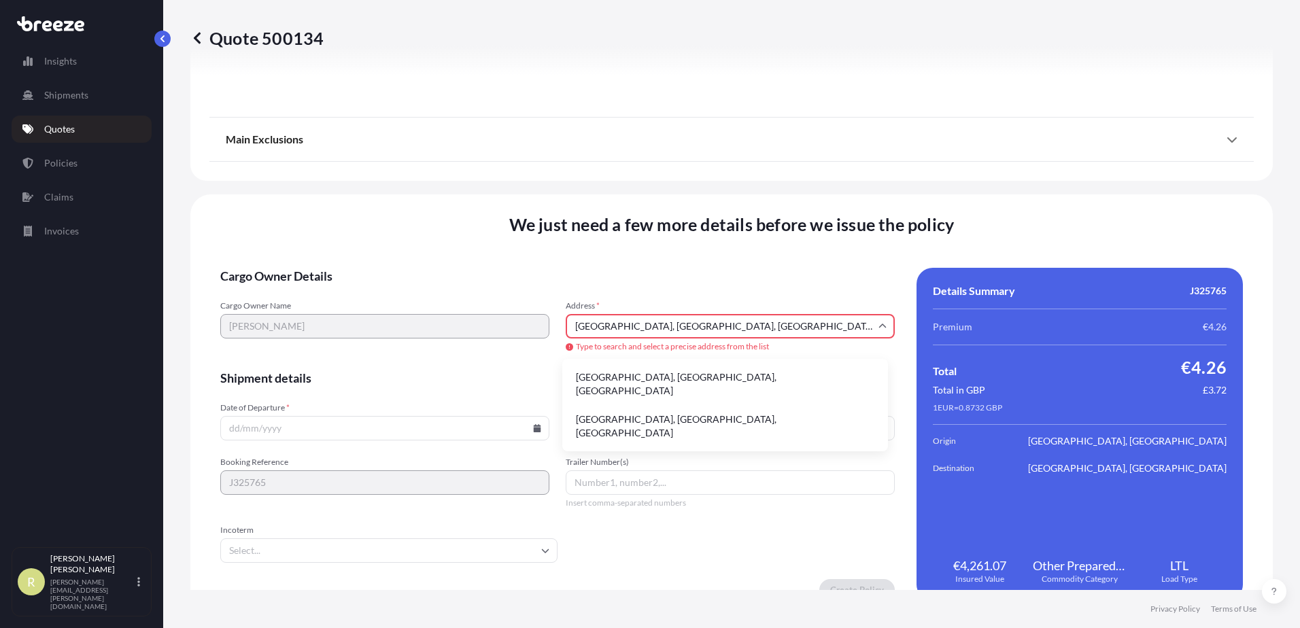
type input "[STREET_ADDRESS]"
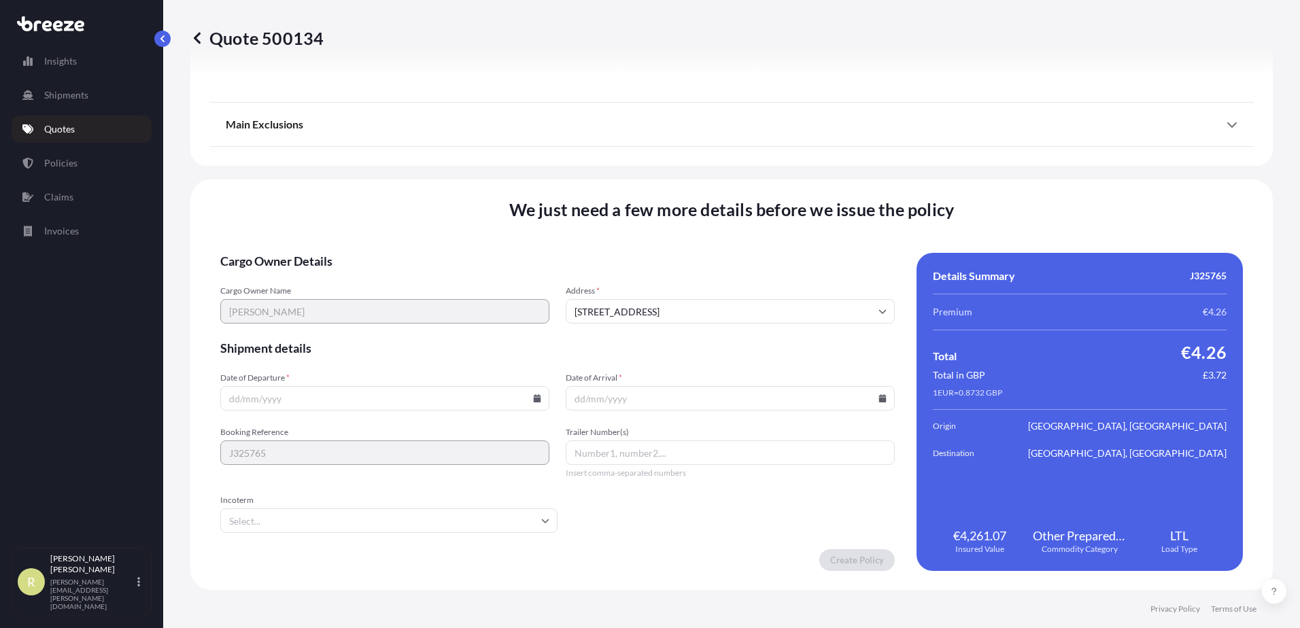
click at [536, 397] on icon at bounding box center [537, 398] width 8 height 8
click at [325, 303] on button "23" at bounding box center [316, 298] width 22 height 22
type input "[DATE]"
click at [879, 400] on icon at bounding box center [882, 398] width 7 height 8
click at [657, 184] on icon at bounding box center [654, 188] width 5 height 8
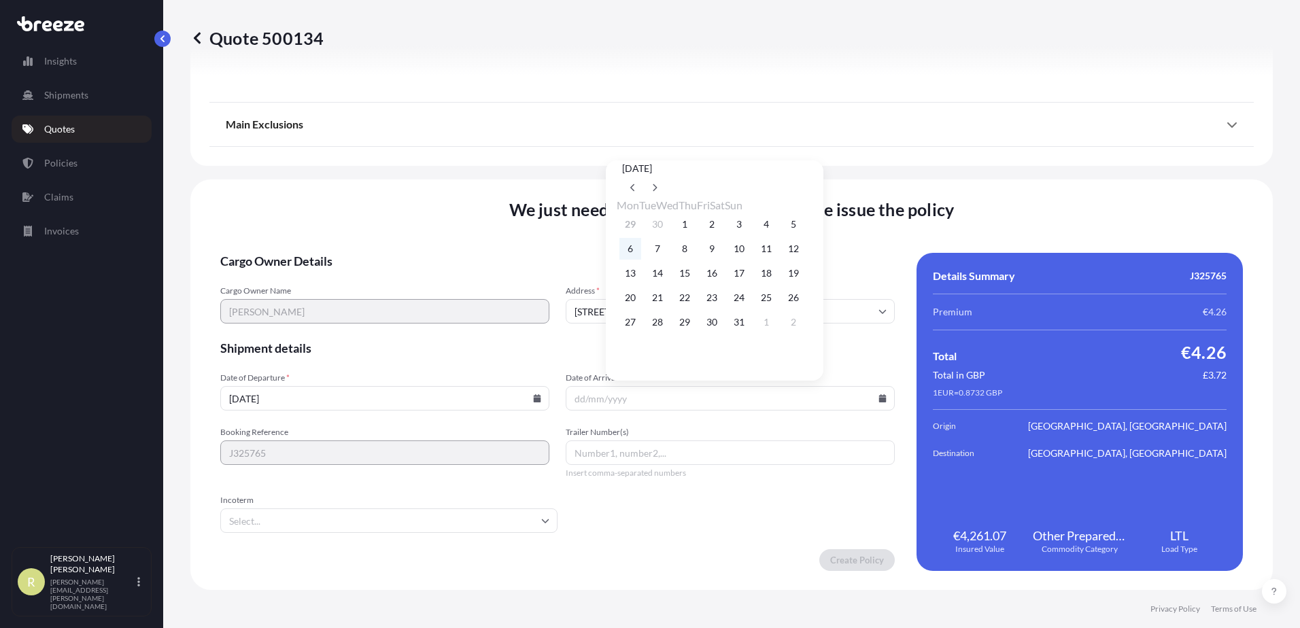
click at [630, 247] on button "6" at bounding box center [630, 249] width 22 height 22
type input "[DATE]"
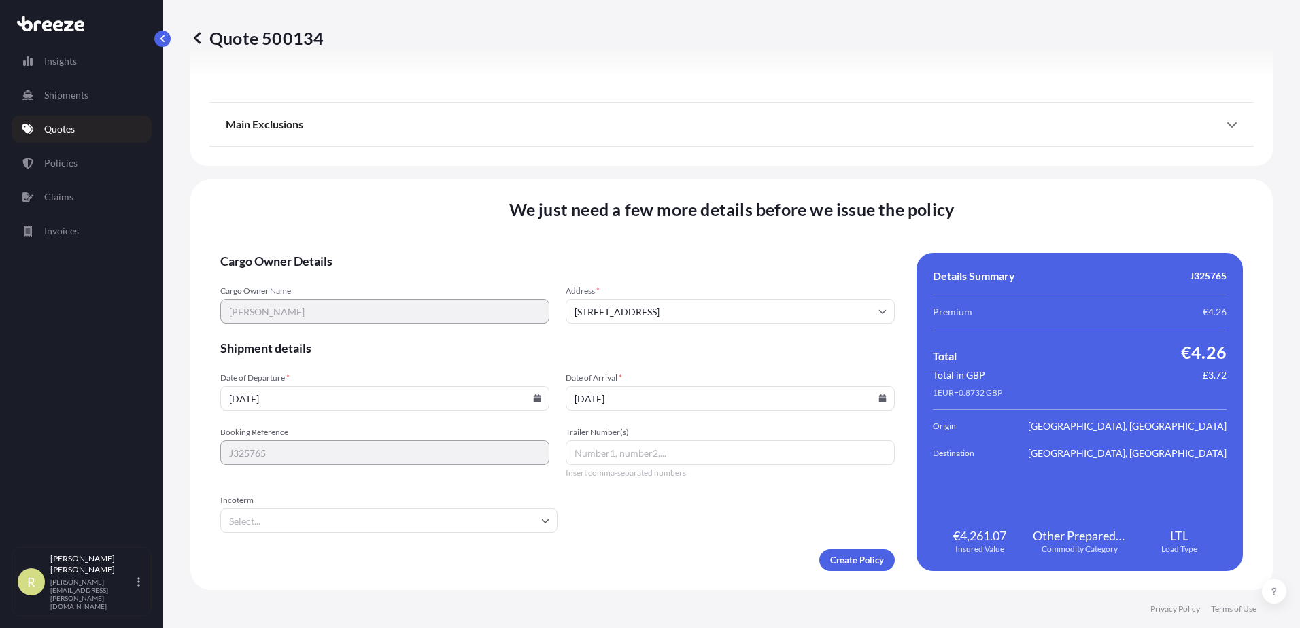
click at [465, 523] on input "Incoterm" at bounding box center [388, 521] width 337 height 24
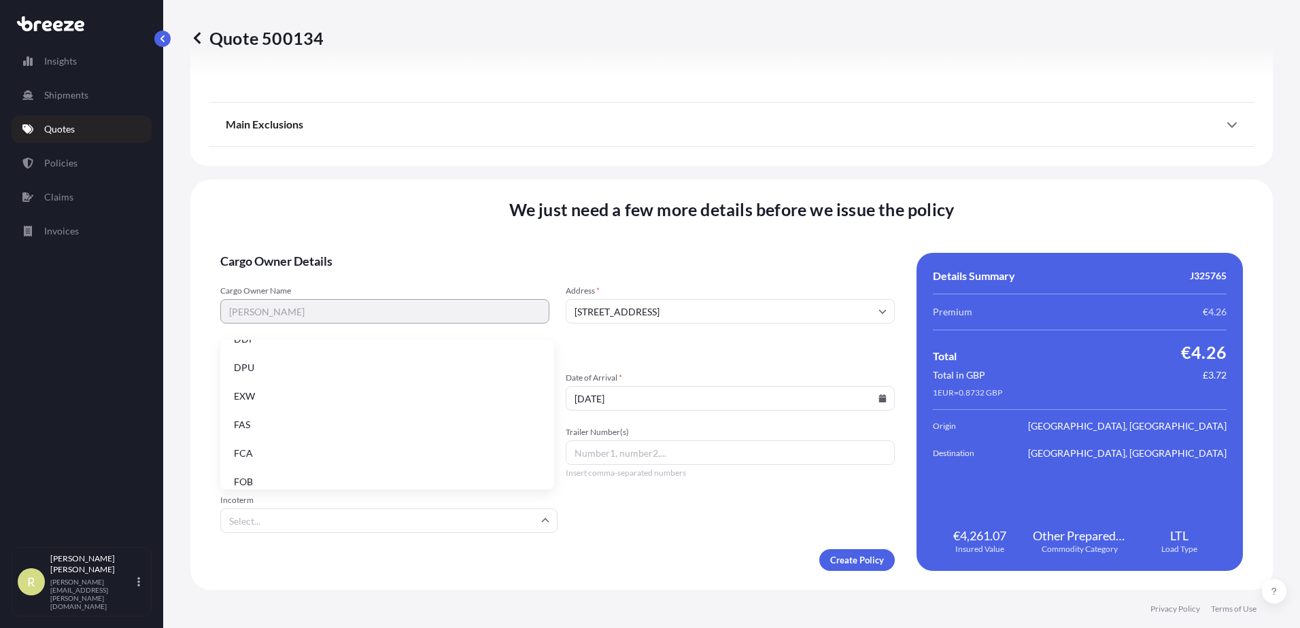
scroll to position [173, 0]
click at [449, 390] on li "EXW" at bounding box center [387, 386] width 323 height 26
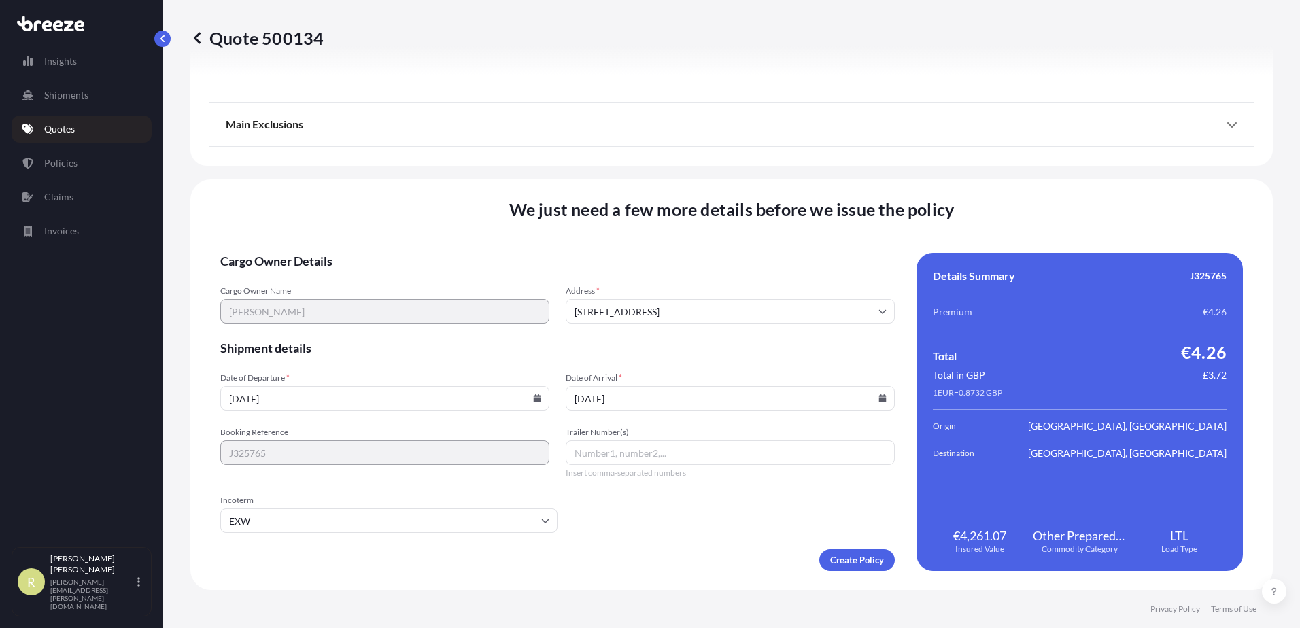
click at [738, 537] on form "Cargo Owner Details Cargo Owner Name [PERSON_NAME] Address * [GEOGRAPHIC_DATA],…" at bounding box center [557, 412] width 674 height 318
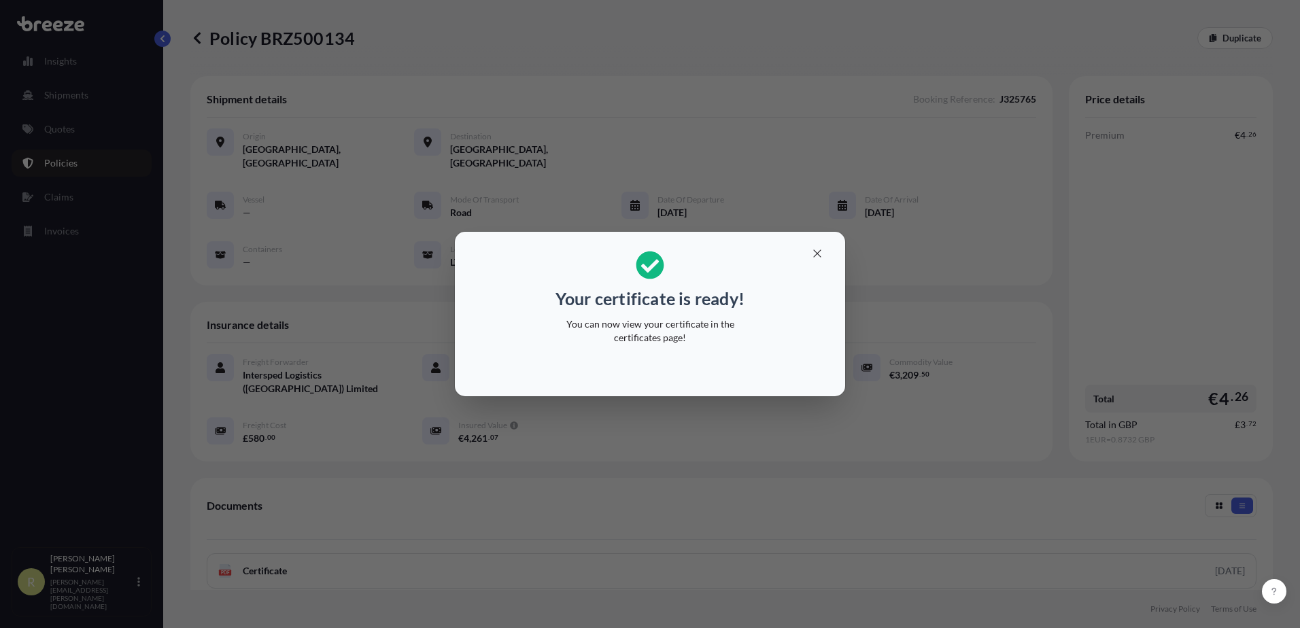
click at [673, 342] on p "You can now view your certificate in the certificates page!" at bounding box center [649, 331] width 209 height 27
click at [813, 257] on icon "button" at bounding box center [817, 253] width 12 height 12
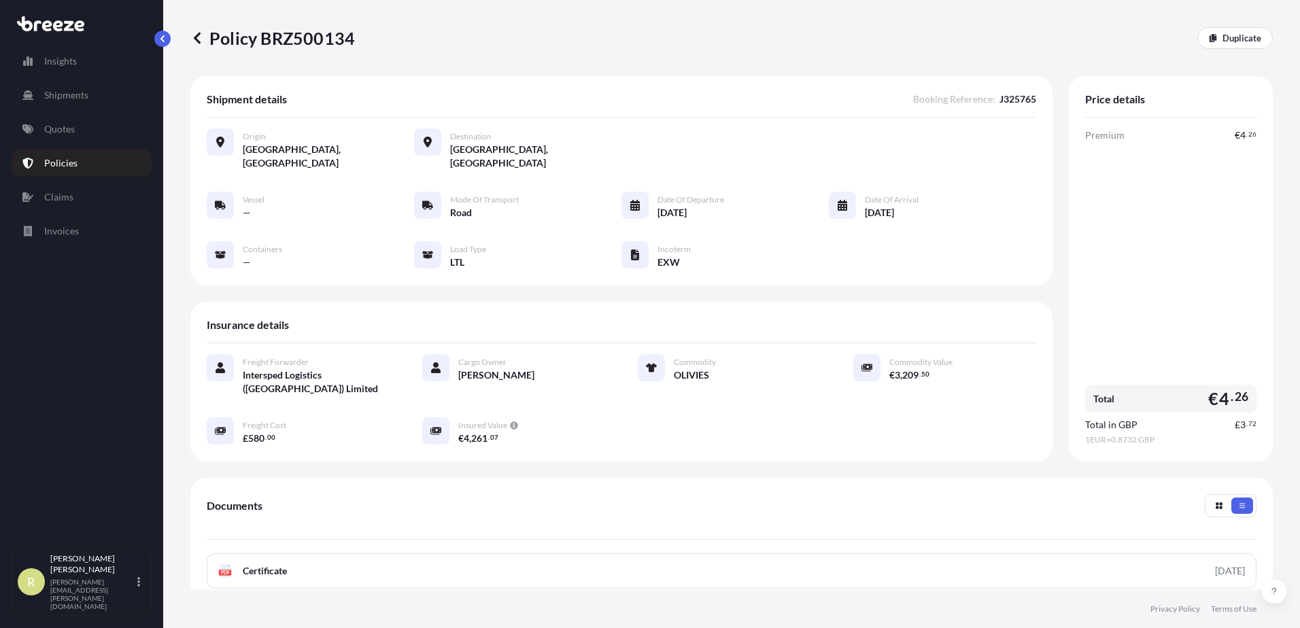
click at [84, 160] on link "Policies" at bounding box center [82, 163] width 140 height 27
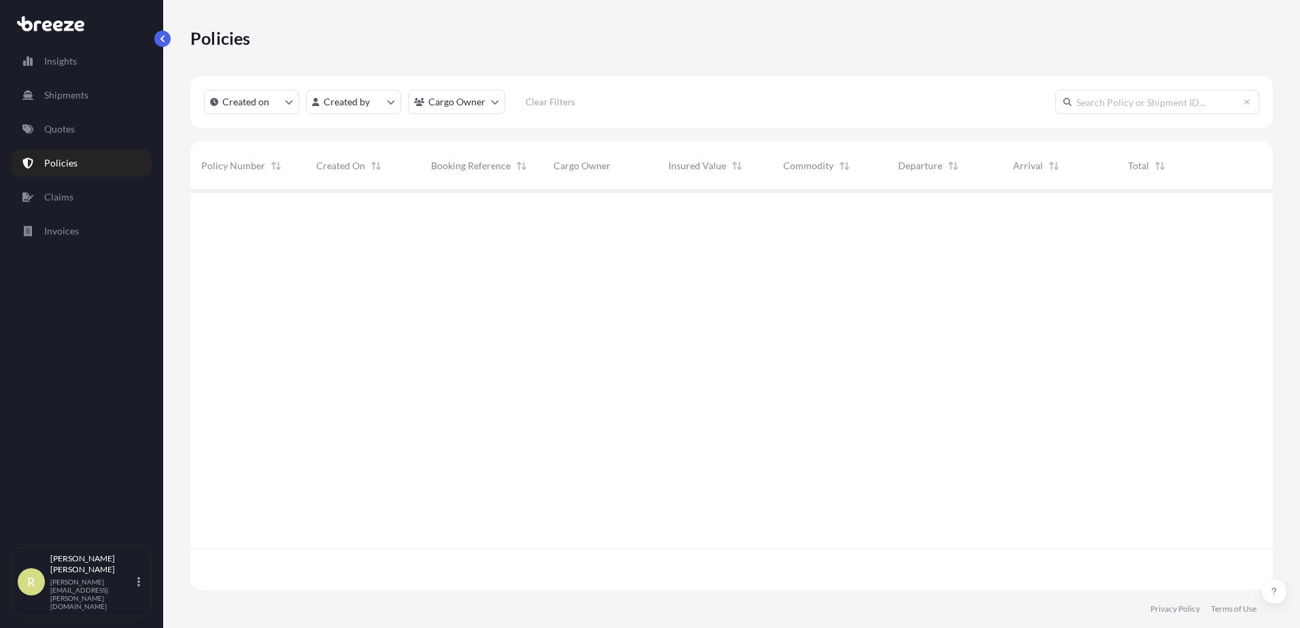
scroll to position [397, 1072]
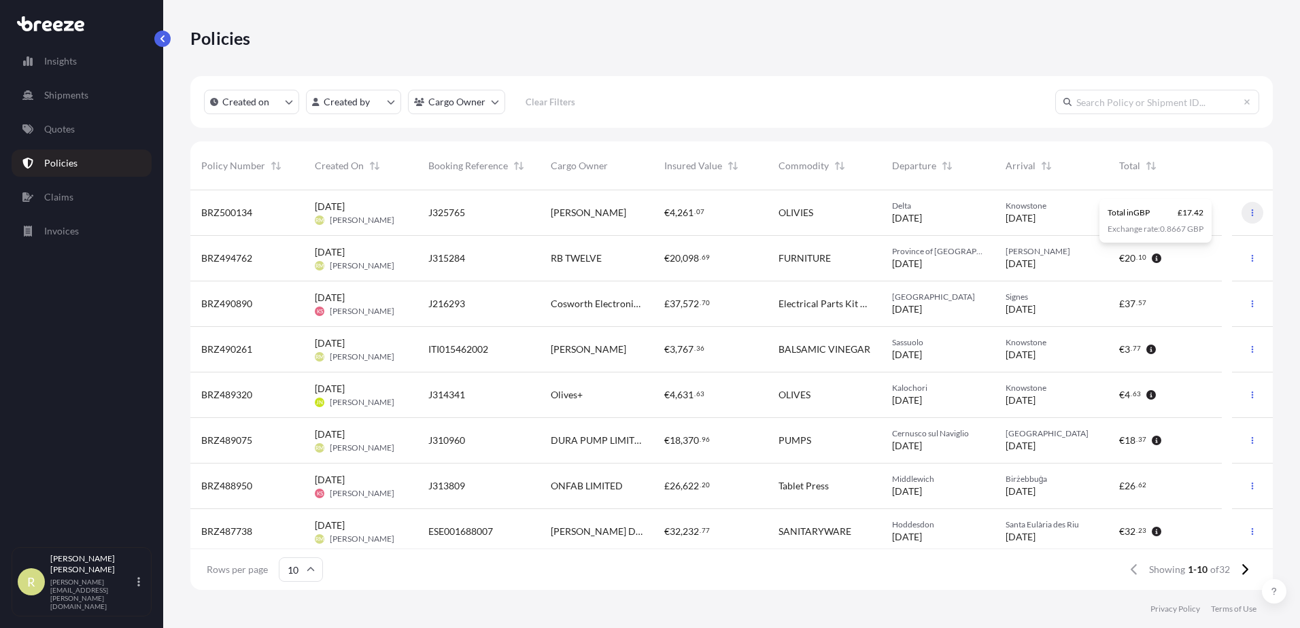
click at [1248, 213] on icon "button" at bounding box center [1252, 213] width 8 height 8
click at [1183, 237] on p "Download certificate" at bounding box center [1177, 240] width 89 height 14
click at [64, 126] on p "Quotes" at bounding box center [59, 129] width 31 height 14
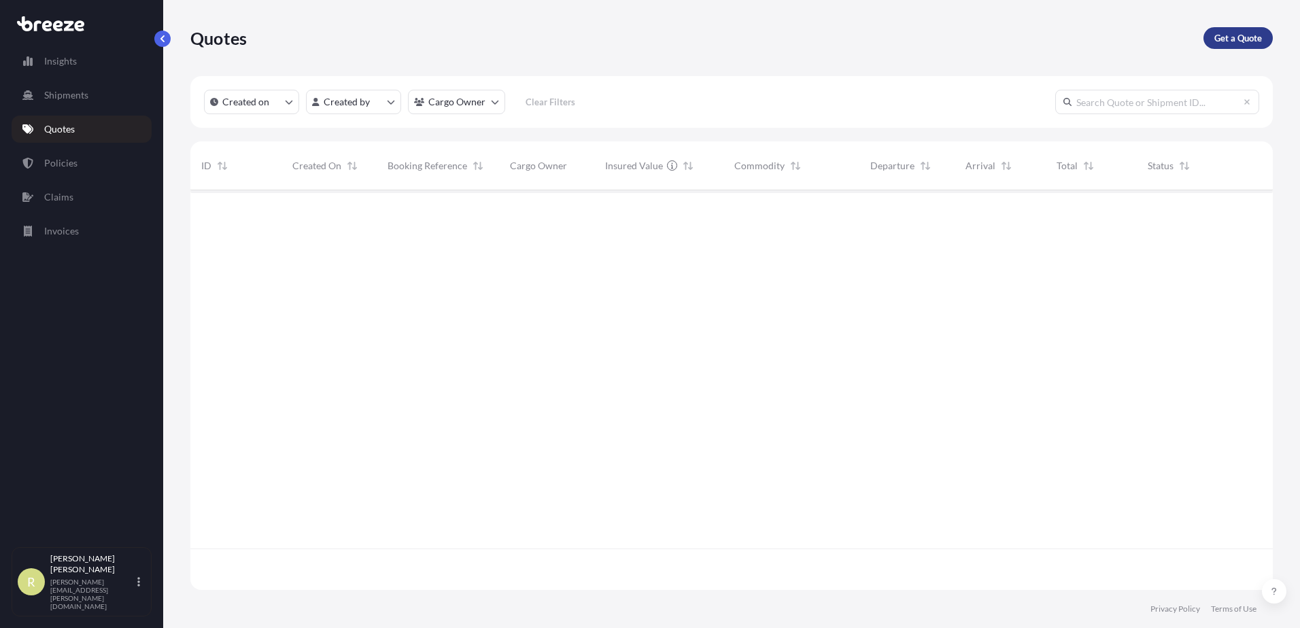
scroll to position [439, 1072]
click at [1236, 41] on p "Get a Quote" at bounding box center [1238, 38] width 48 height 14
select select "Sea"
select select "1"
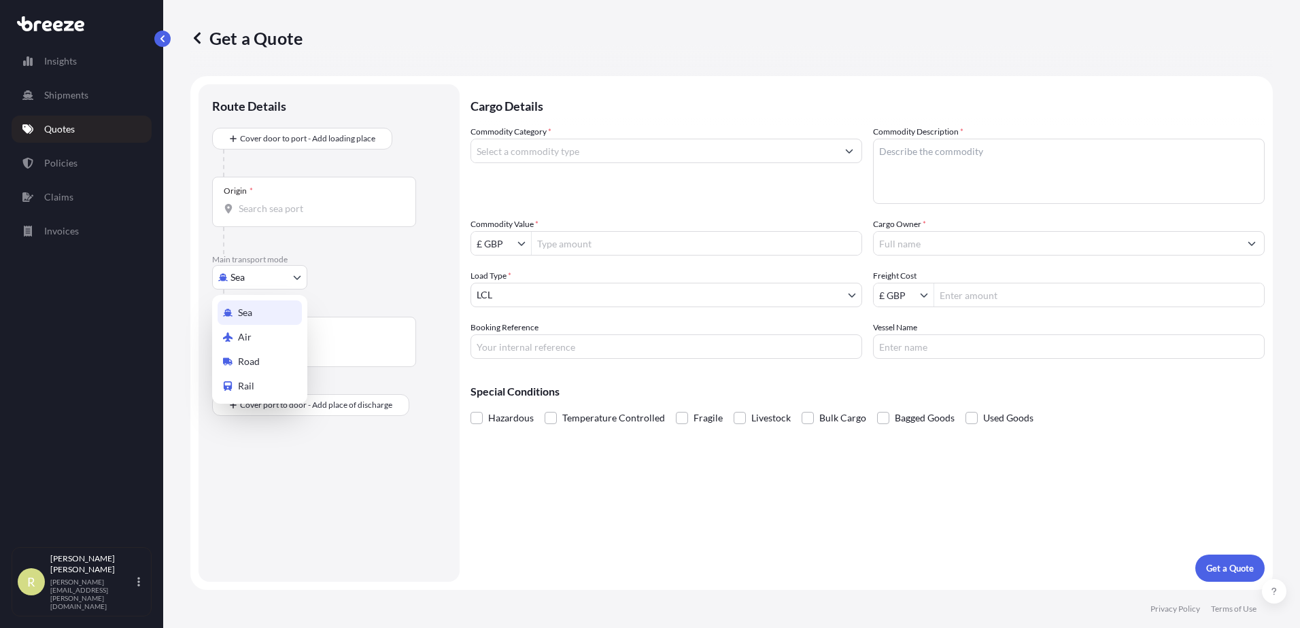
click at [260, 278] on body "Insights Shipments Quotes Policies Claims Invoices R [PERSON_NAME] [PERSON_NAME…" at bounding box center [650, 314] width 1300 height 628
click at [266, 362] on div "Road" at bounding box center [260, 361] width 84 height 24
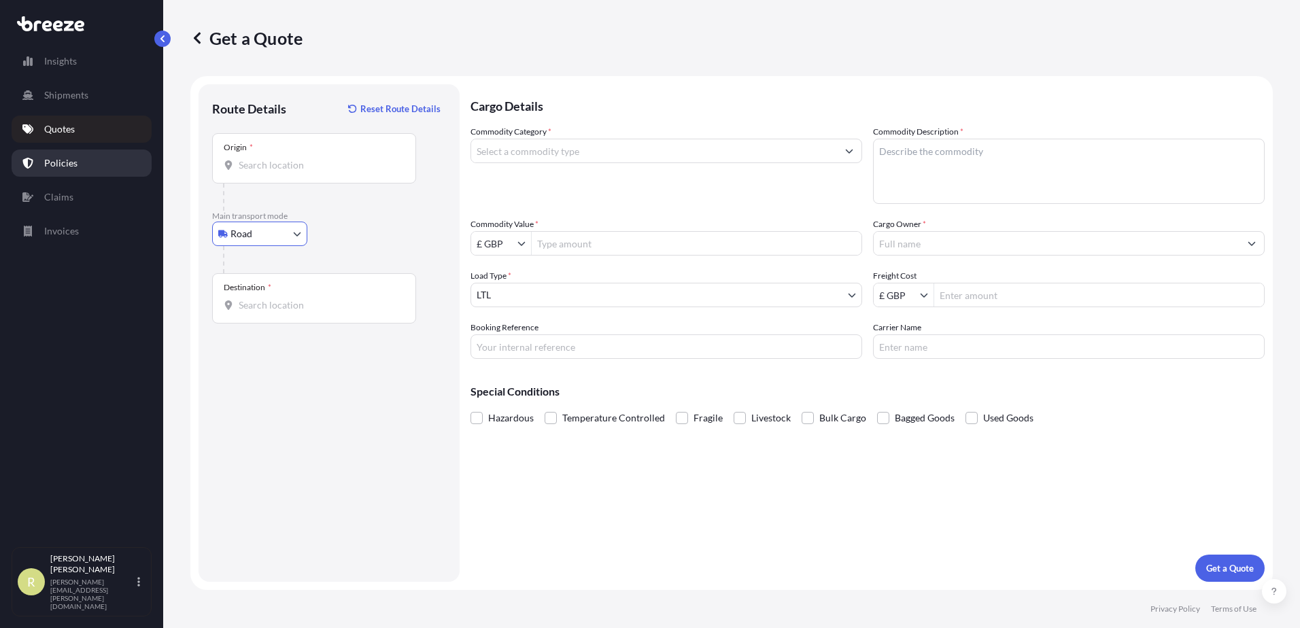
click at [61, 164] on p "Policies" at bounding box center [60, 163] width 33 height 14
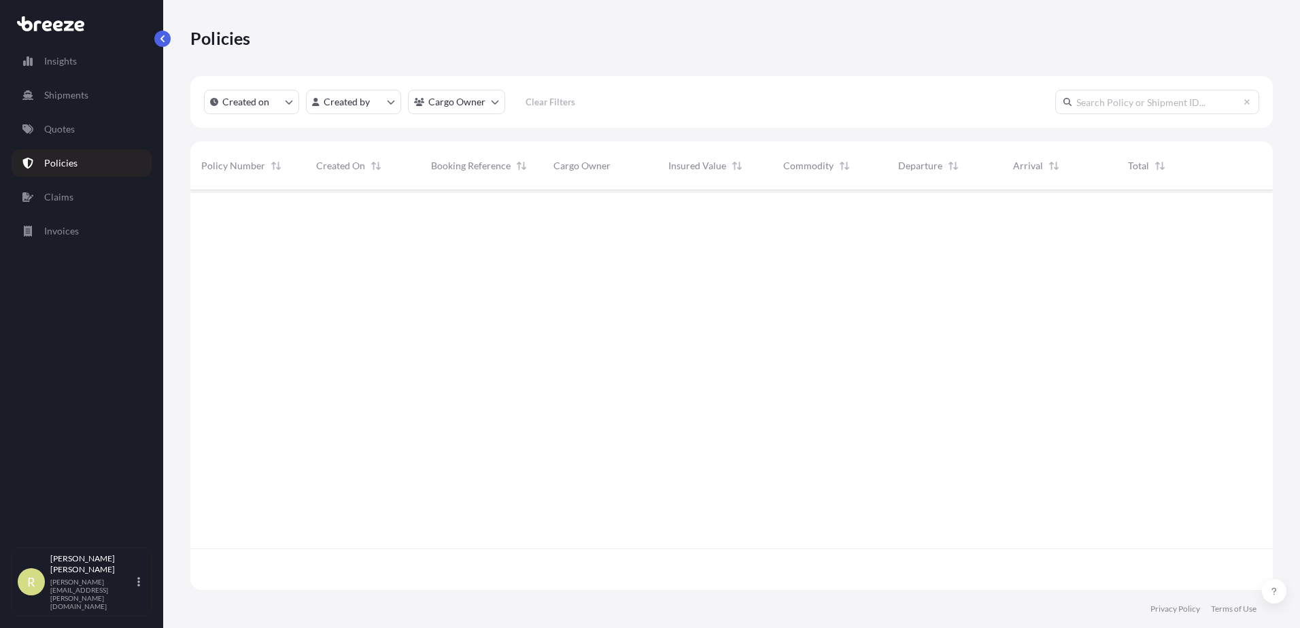
scroll to position [397, 1072]
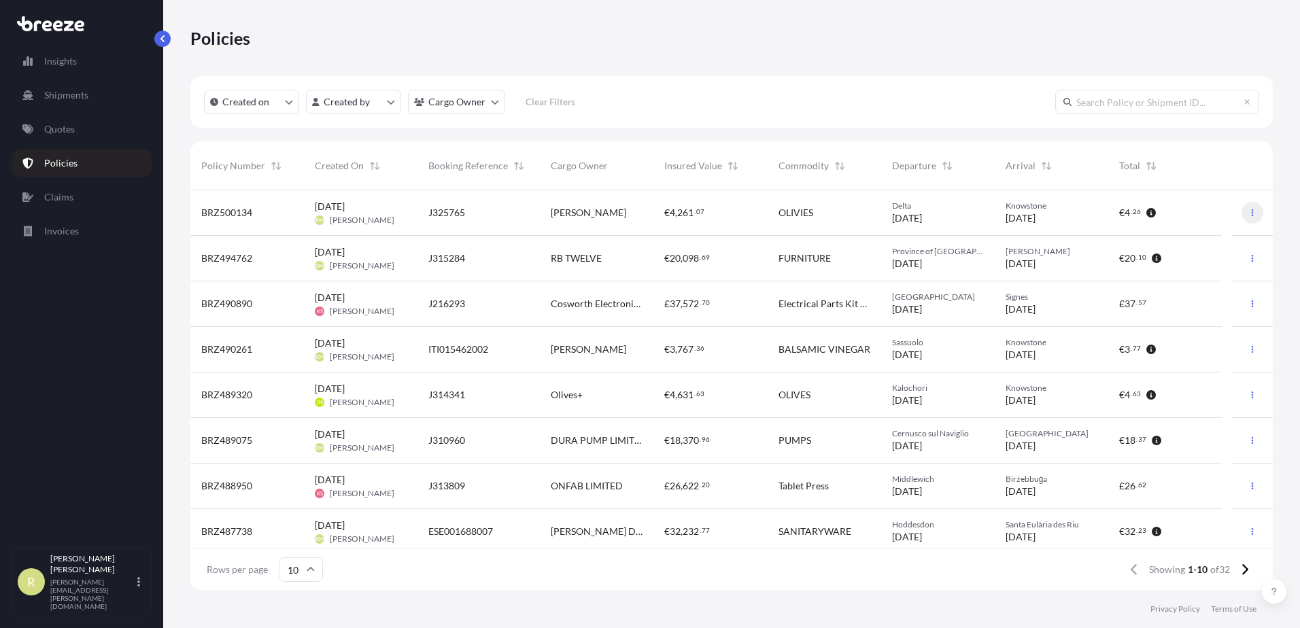
click at [1248, 212] on icon "button" at bounding box center [1252, 213] width 8 height 8
click at [1205, 237] on p "Download certificate" at bounding box center [1177, 240] width 89 height 14
click at [80, 132] on link "Quotes" at bounding box center [82, 129] width 140 height 27
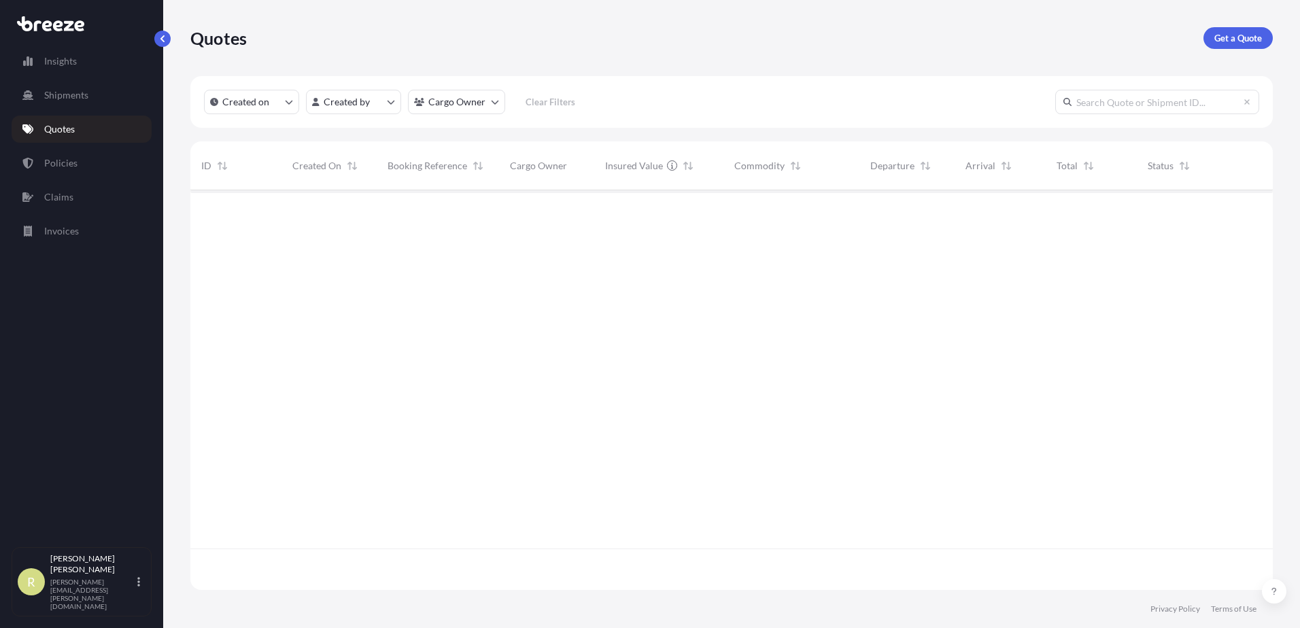
scroll to position [397, 1072]
click at [1251, 37] on p "Get a Quote" at bounding box center [1238, 38] width 48 height 14
select select "Sea"
select select "1"
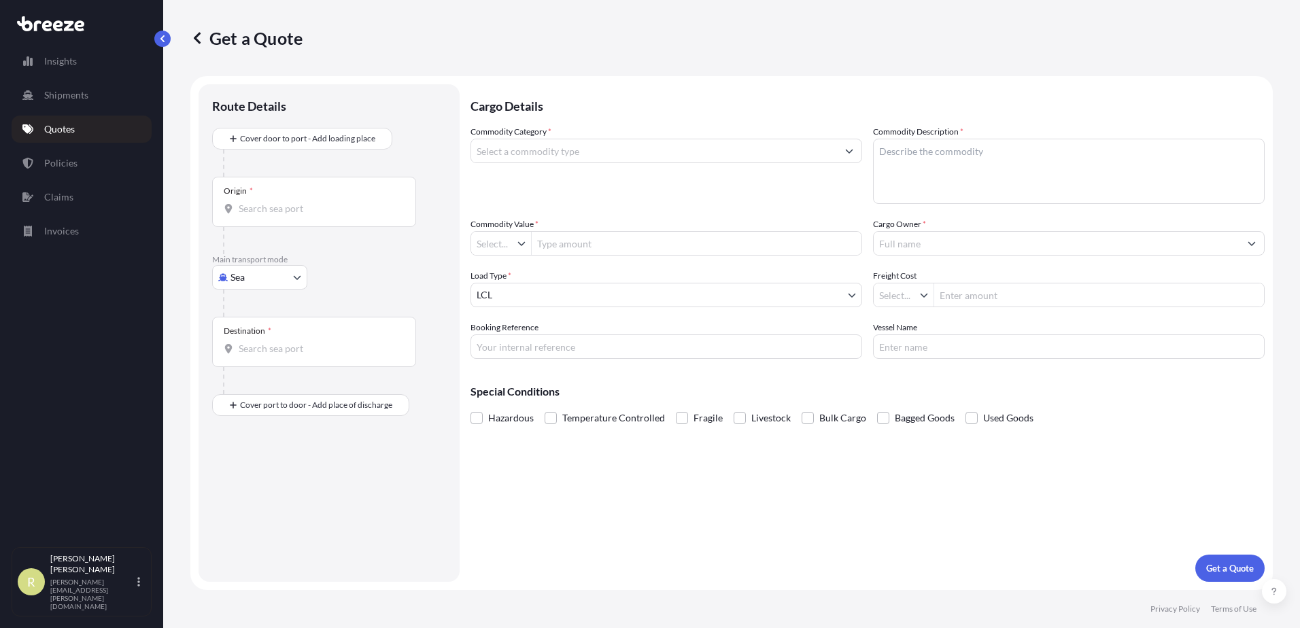
type input "£ GBP"
click at [273, 277] on body "Insights Shipments Quotes Policies Claims Invoices R [PERSON_NAME] [PERSON_NAME…" at bounding box center [650, 314] width 1300 height 628
click at [267, 363] on div "Road" at bounding box center [260, 361] width 84 height 24
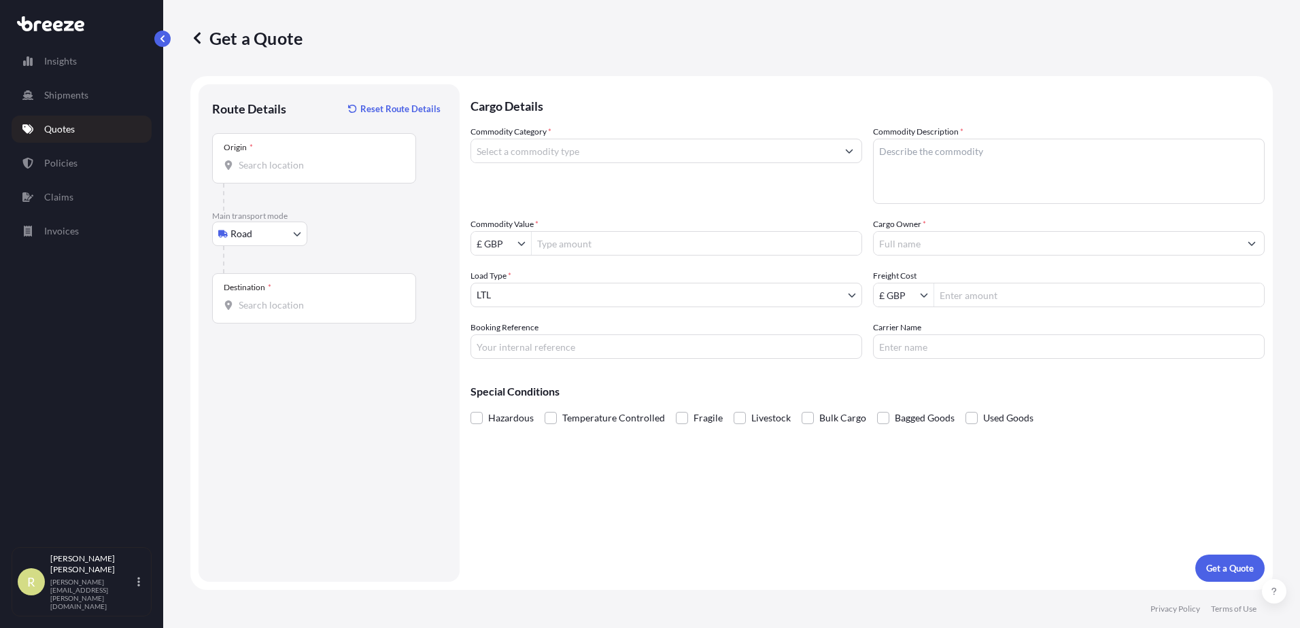
click at [287, 173] on div "Origin *" at bounding box center [314, 158] width 204 height 50
click at [287, 172] on input "Origin *" at bounding box center [319, 165] width 160 height 14
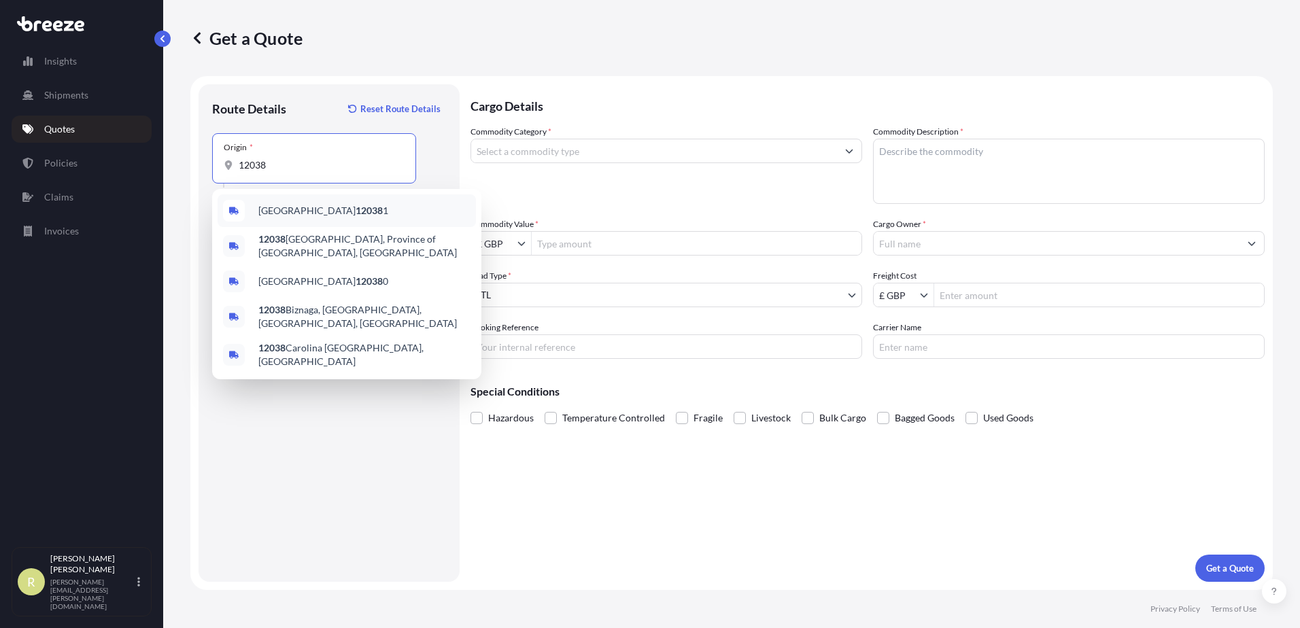
click at [301, 241] on div "[GEOGRAPHIC_DATA] 12038 1 12038 [GEOGRAPHIC_DATA], Province of [GEOGRAPHIC_DATA…" at bounding box center [346, 284] width 269 height 190
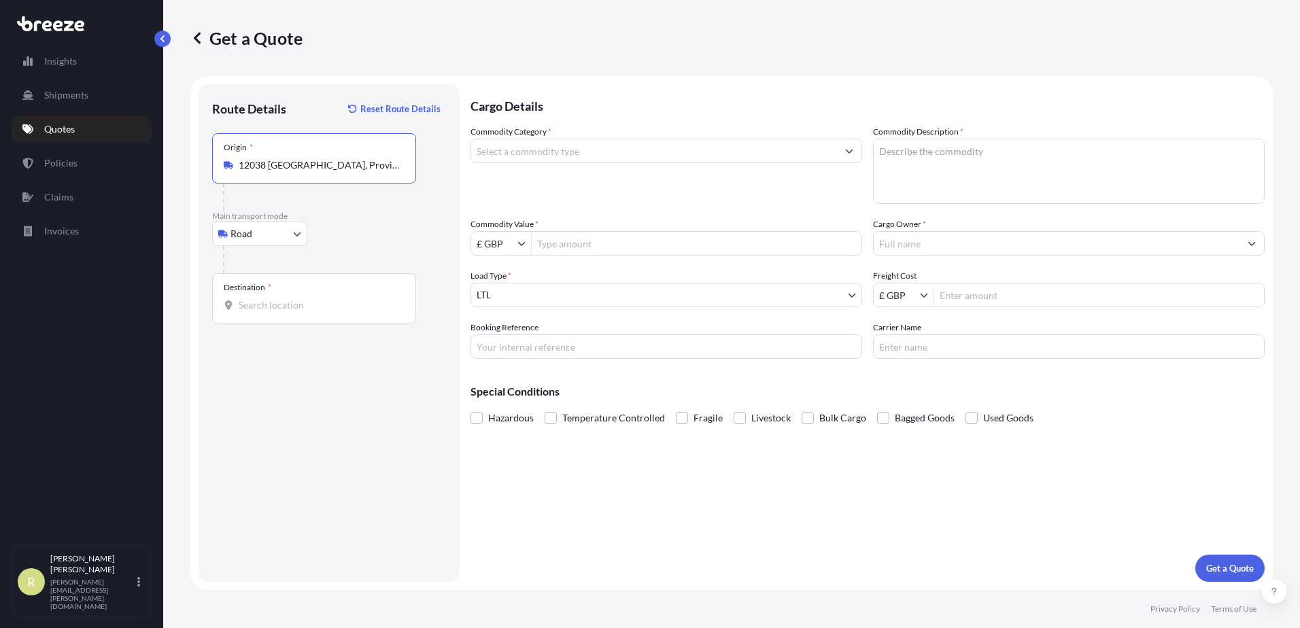
type input "12038 [GEOGRAPHIC_DATA], Province of [GEOGRAPHIC_DATA], [GEOGRAPHIC_DATA]"
click at [275, 305] on input "Destination *" at bounding box center [319, 305] width 160 height 14
click at [315, 315] on div "Destination *" at bounding box center [314, 298] width 204 height 50
click at [315, 312] on input "Destination * Please select a destination" at bounding box center [319, 305] width 160 height 14
type input "[PERSON_NAME][STREET_ADDRESS]"
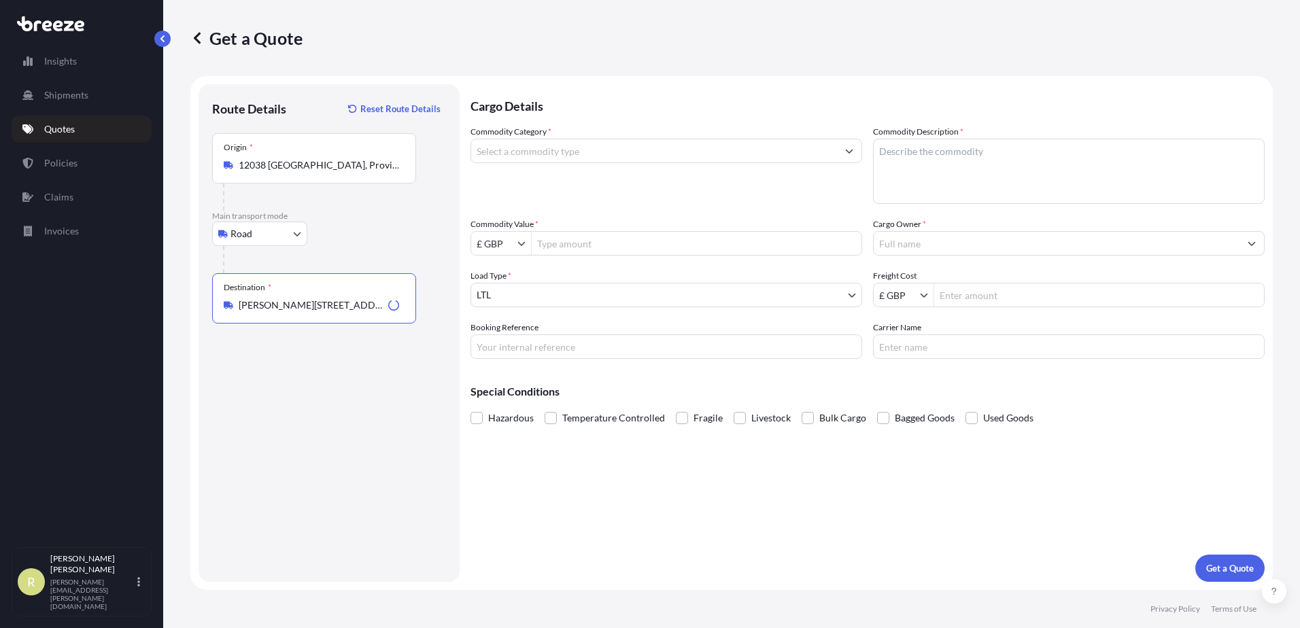
click at [551, 135] on span "*" at bounding box center [549, 131] width 3 height 10
click at [551, 139] on input "Commodity Category *" at bounding box center [654, 151] width 366 height 24
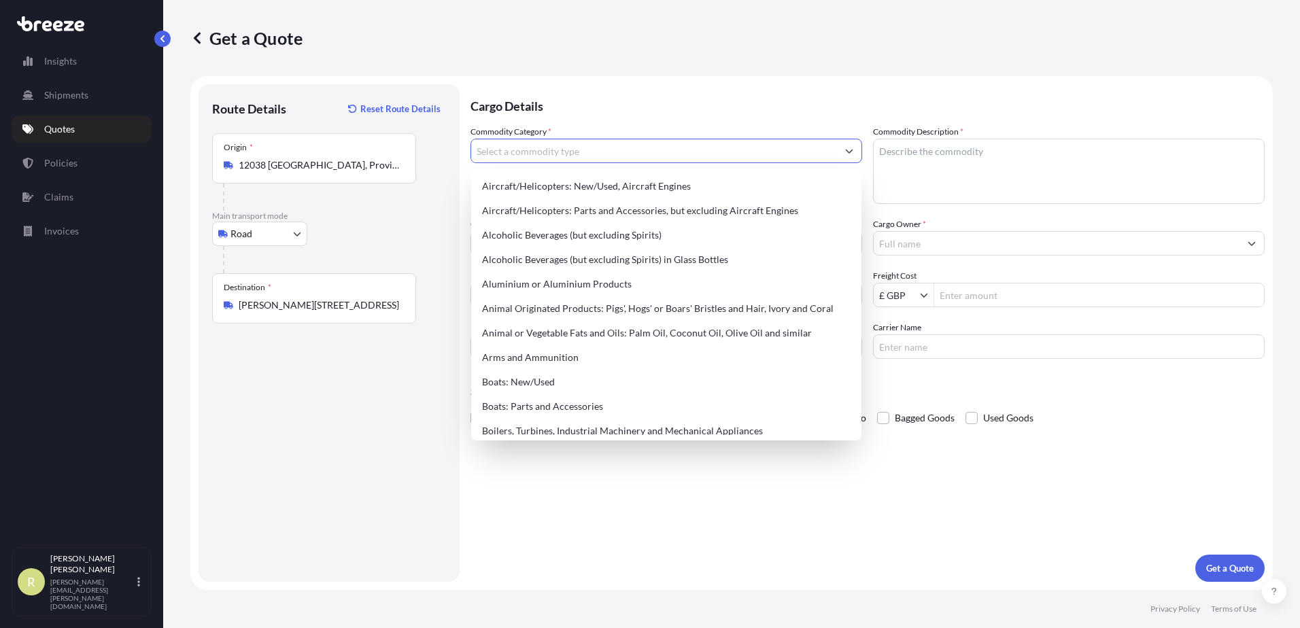
click at [554, 147] on input "Commodity Category *" at bounding box center [654, 151] width 366 height 24
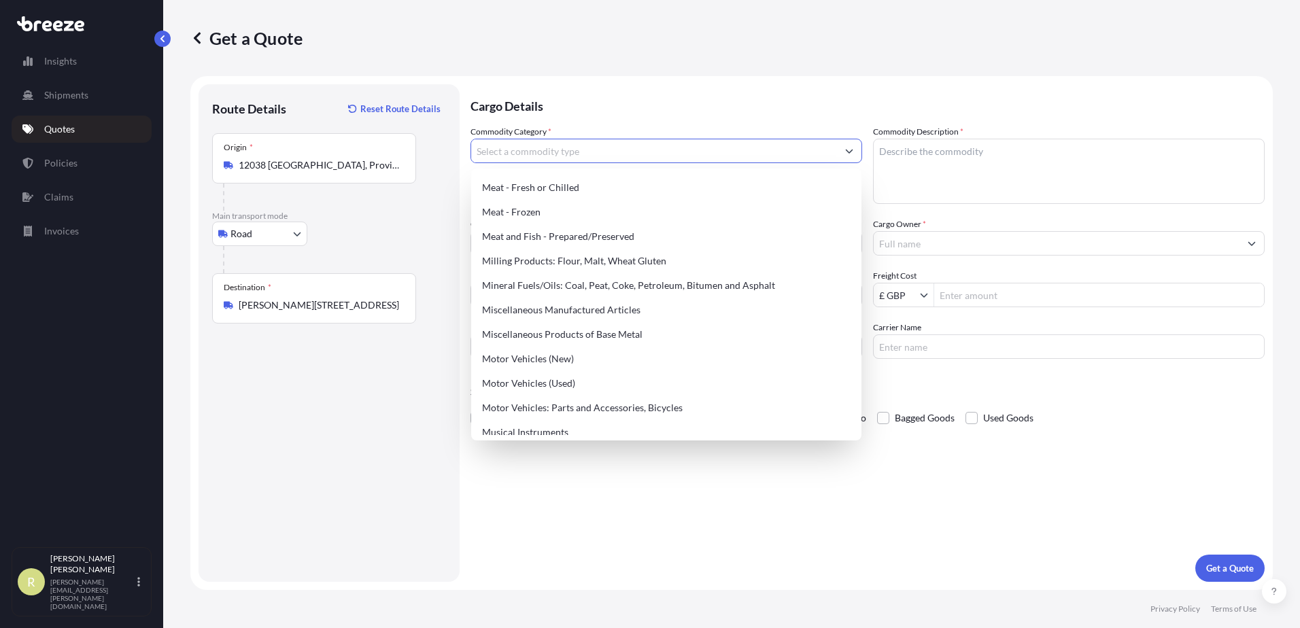
scroll to position [1776, 0]
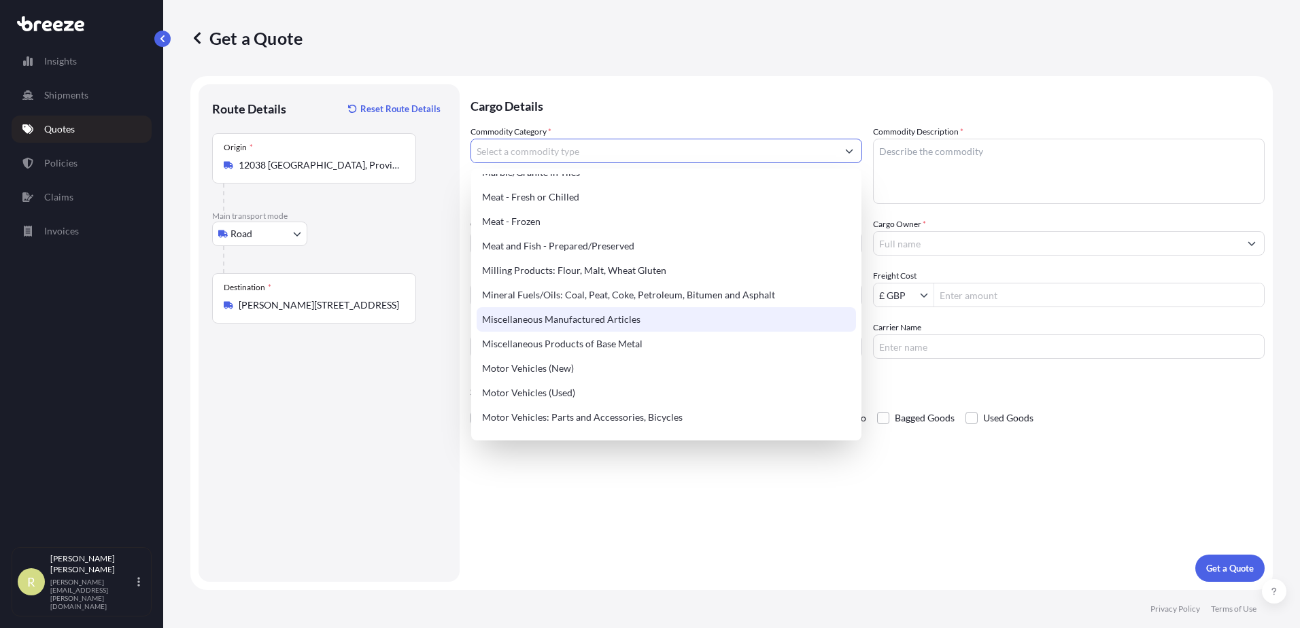
click at [628, 316] on div "Miscellaneous Manufactured Articles" at bounding box center [666, 319] width 379 height 24
type input "Miscellaneous Manufactured Articles"
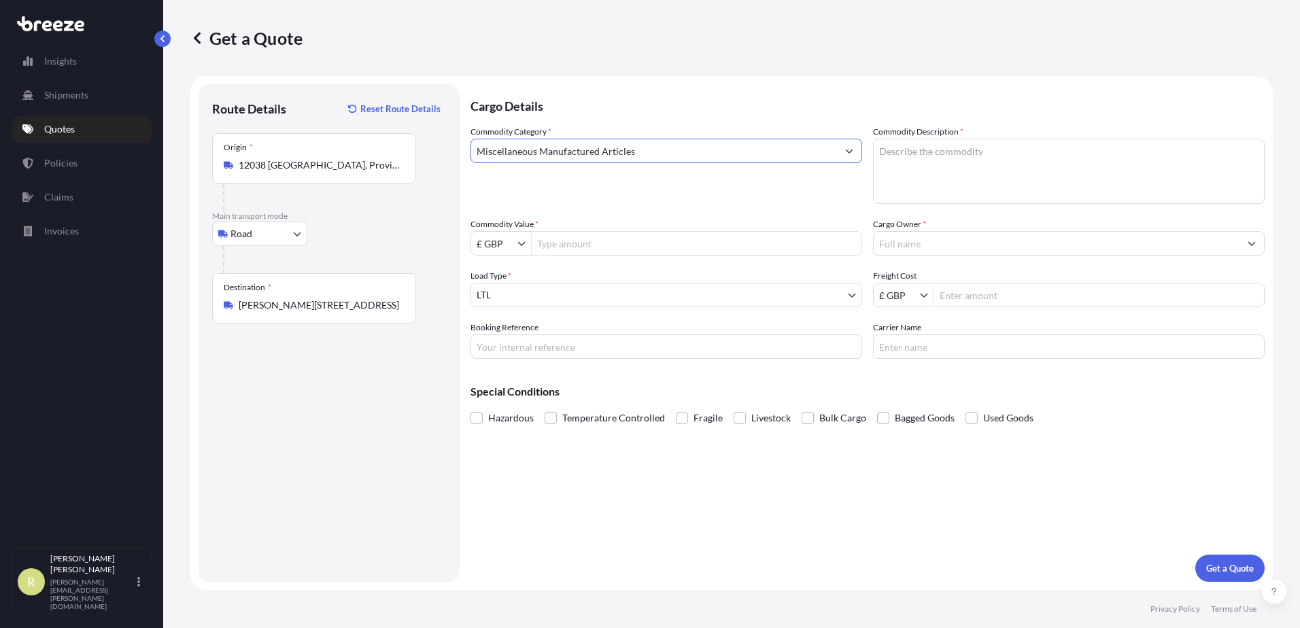
click at [917, 242] on input "Cargo Owner *" at bounding box center [1057, 243] width 366 height 24
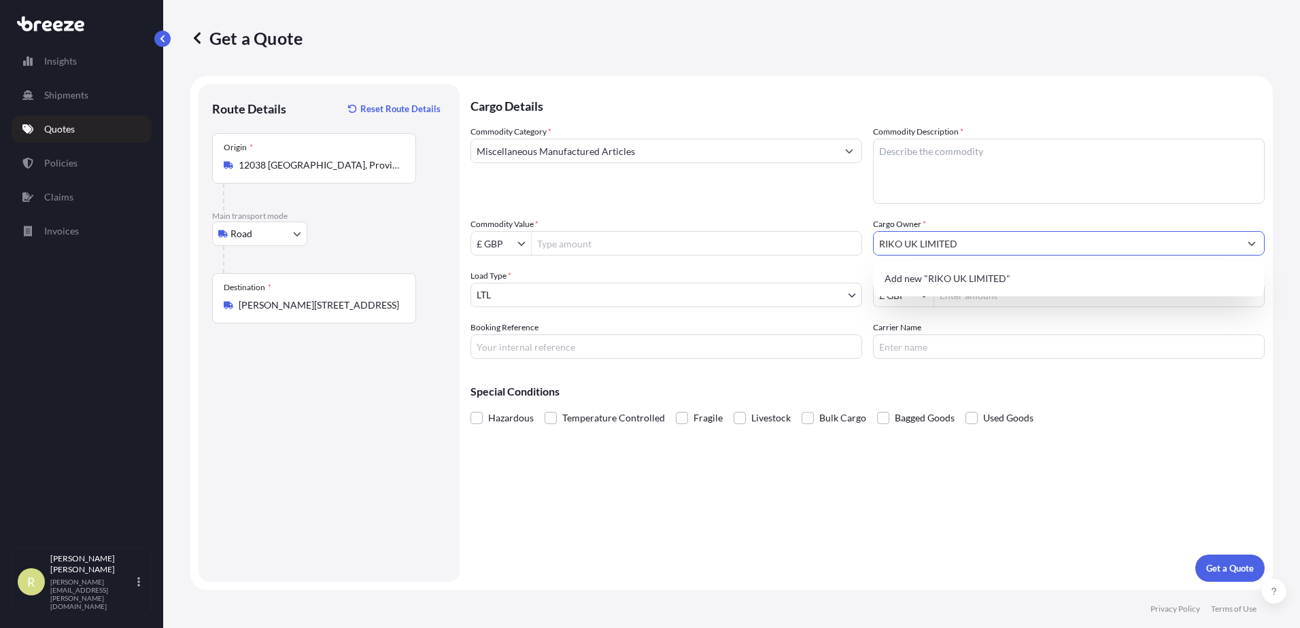
type input "RIKO UK LIMITED"
click at [945, 292] on div "Add new "RIKO UK LIMITED"" at bounding box center [1069, 278] width 390 height 35
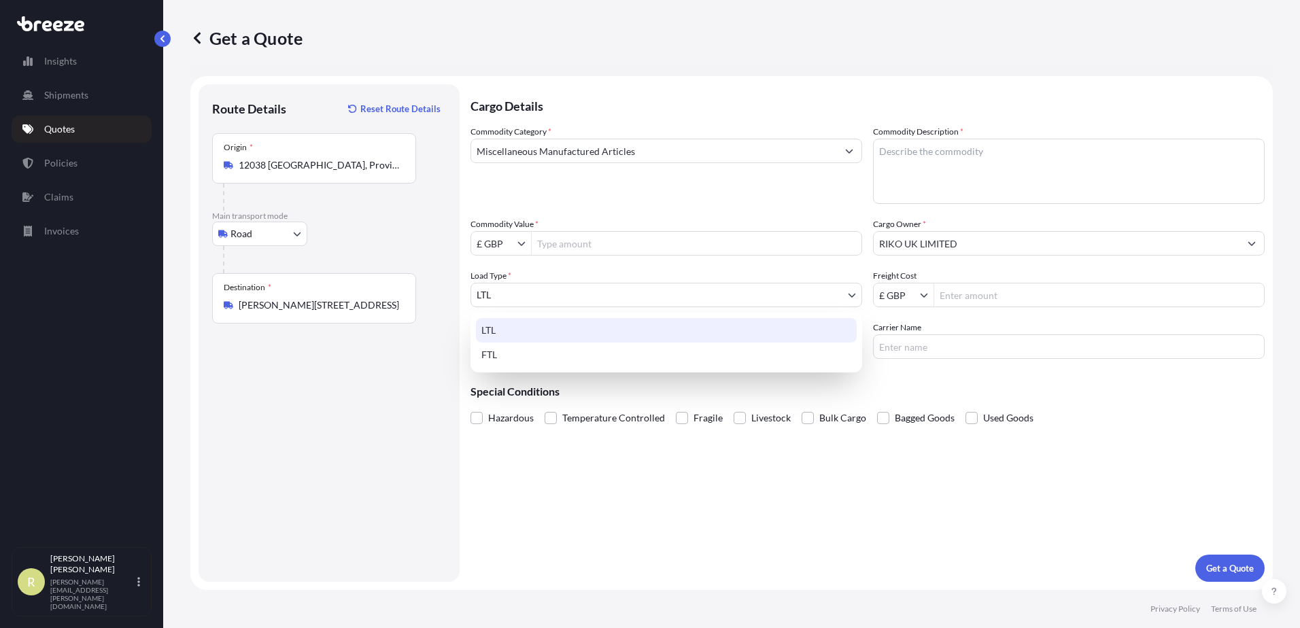
click at [595, 292] on body "Insights Shipments Quotes Policies Claims Invoices R [PERSON_NAME] [PERSON_NAME…" at bounding box center [650, 314] width 1300 height 628
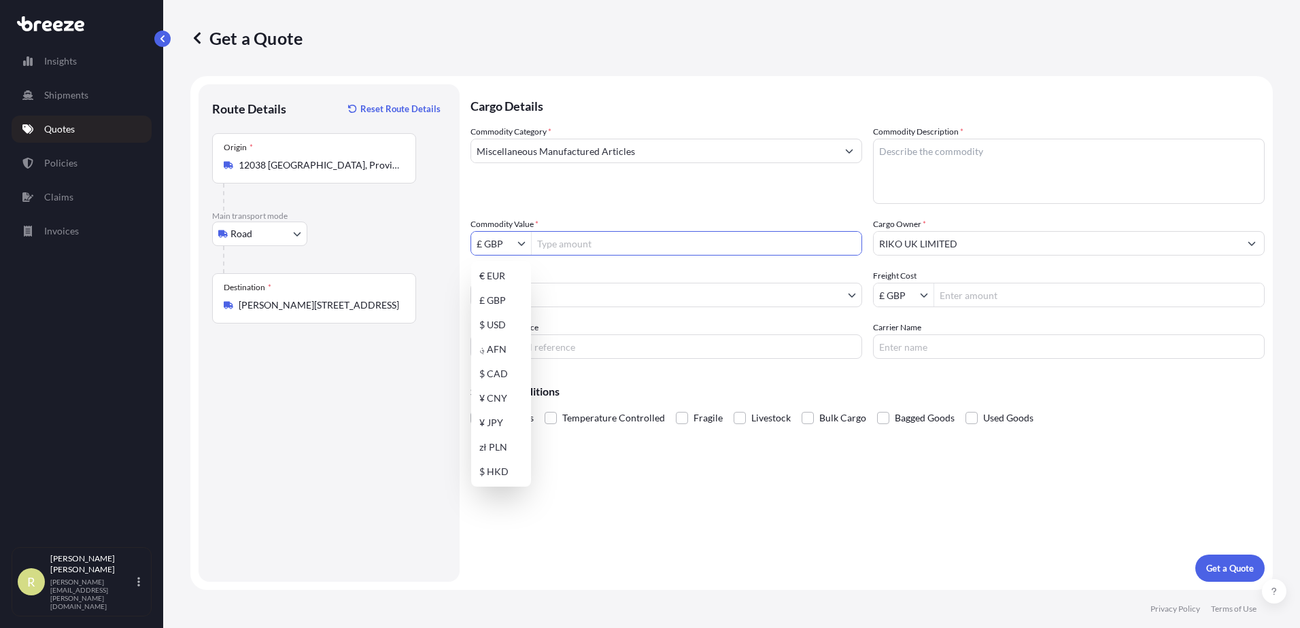
click at [487, 233] on input "£ GBP" at bounding box center [494, 243] width 46 height 24
click at [512, 273] on div "€ EUR" at bounding box center [501, 276] width 54 height 24
type input "€ EUR"
click at [560, 236] on input "Commodity Value *" at bounding box center [697, 243] width 330 height 24
type input "11,710"
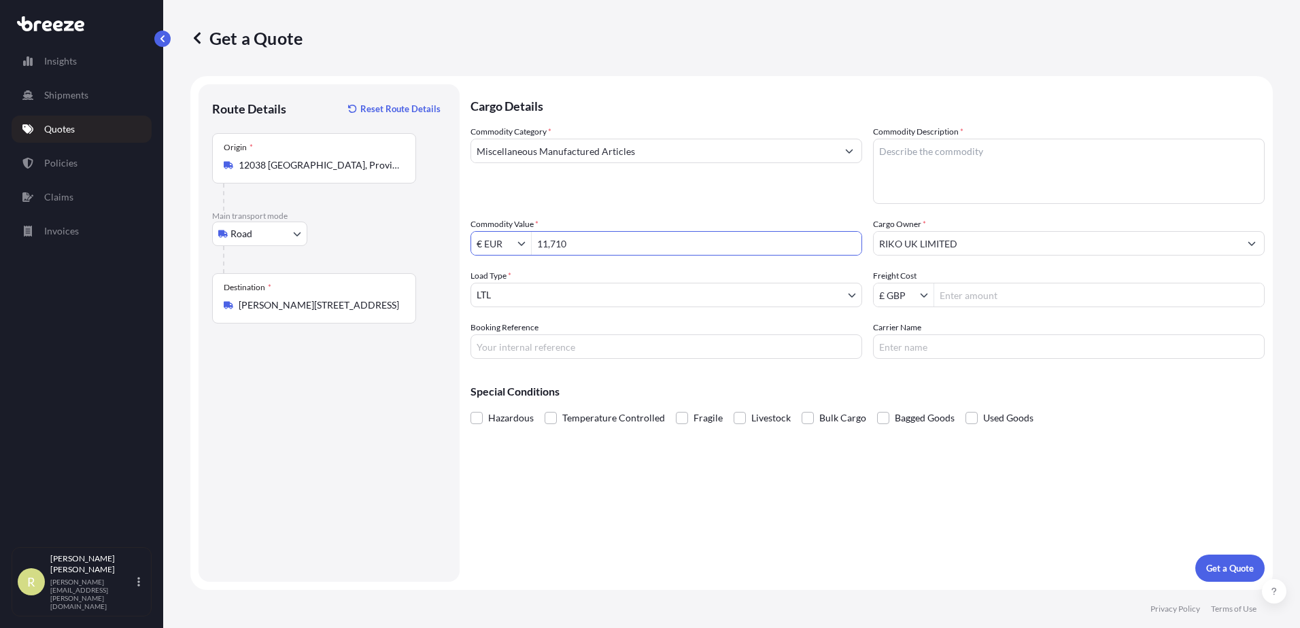
click at [994, 294] on input "Freight Cost" at bounding box center [1099, 295] width 330 height 24
type input "2,400"
click at [700, 358] on input "Booking Reference" at bounding box center [666, 347] width 392 height 24
paste input "J319671"
type input "J319671"
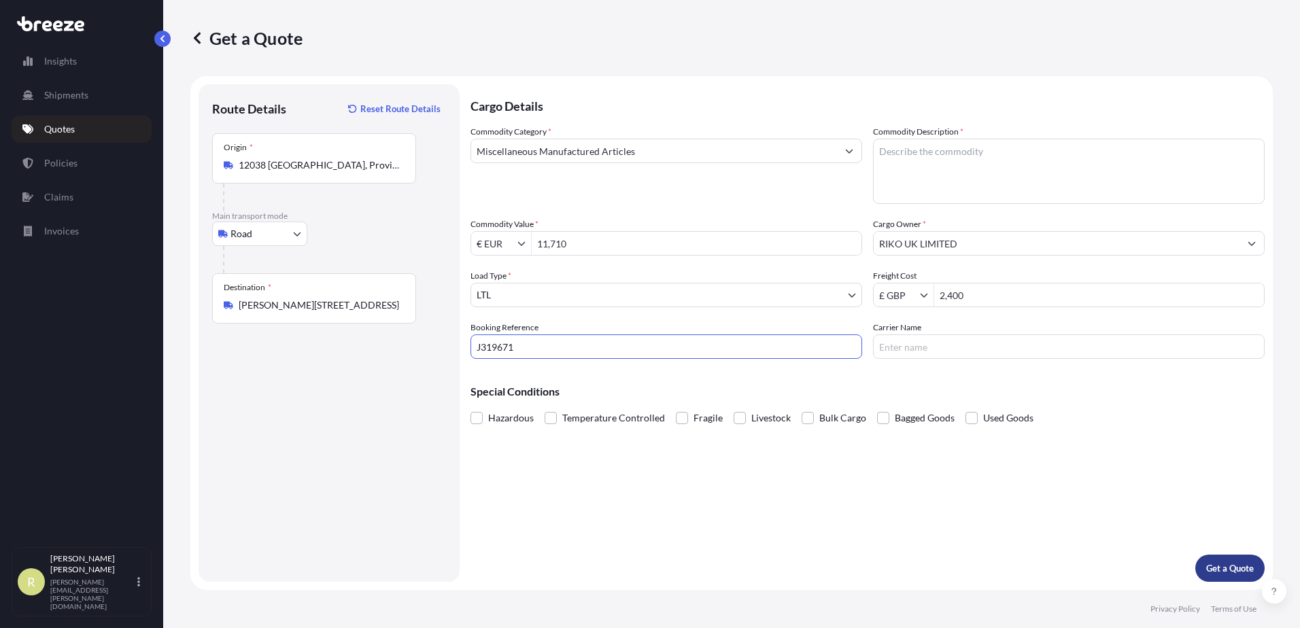
click at [1229, 568] on p "Get a Quote" at bounding box center [1230, 569] width 48 height 14
click at [923, 147] on textarea "Commodity Description *" at bounding box center [1069, 171] width 392 height 65
type textarea "AGRICULTURAL MACHINERY"
click at [1222, 564] on p "Get a Quote" at bounding box center [1230, 569] width 48 height 14
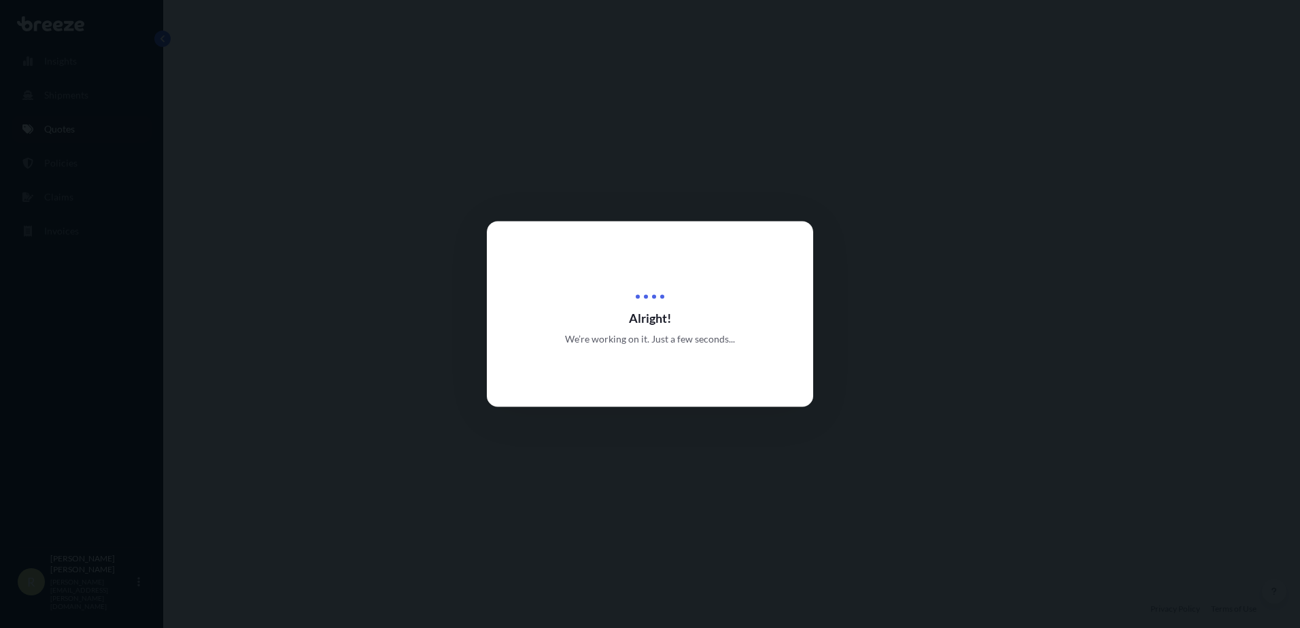
select select "Road"
select select "1"
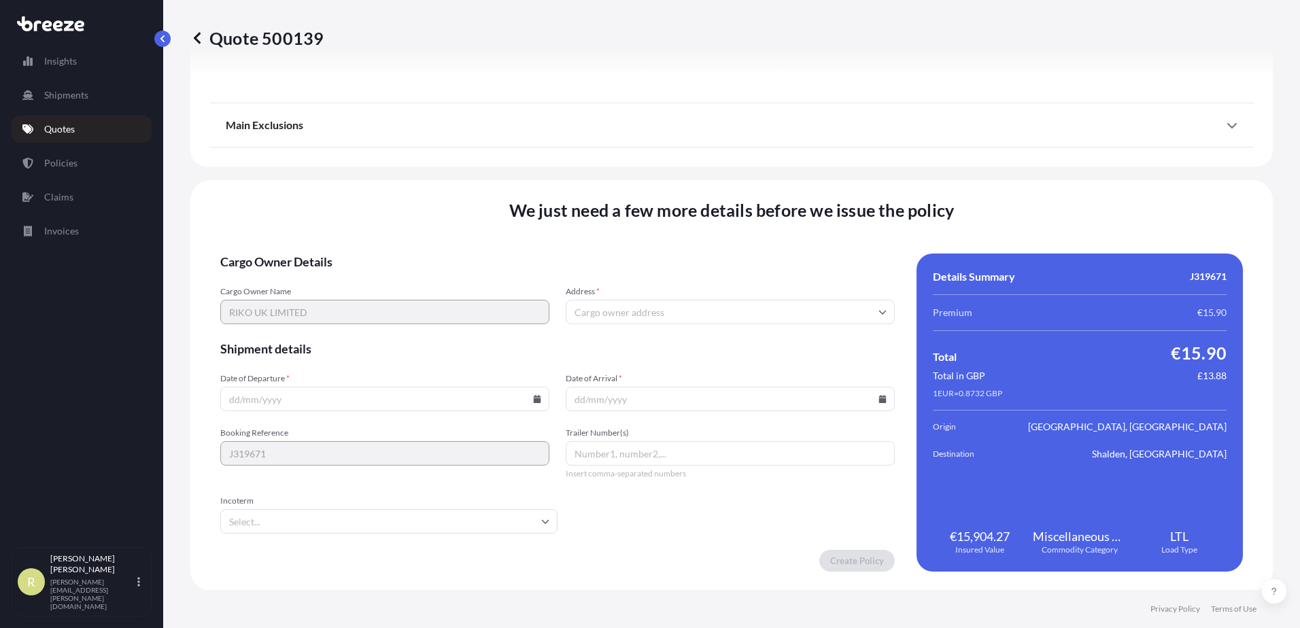
scroll to position [1530, 0]
click at [402, 403] on input "Date of Departure *" at bounding box center [384, 398] width 329 height 24
click at [536, 400] on icon at bounding box center [537, 398] width 7 height 8
click at [408, 324] on button "3" at bounding box center [397, 322] width 22 height 22
type input "[DATE]"
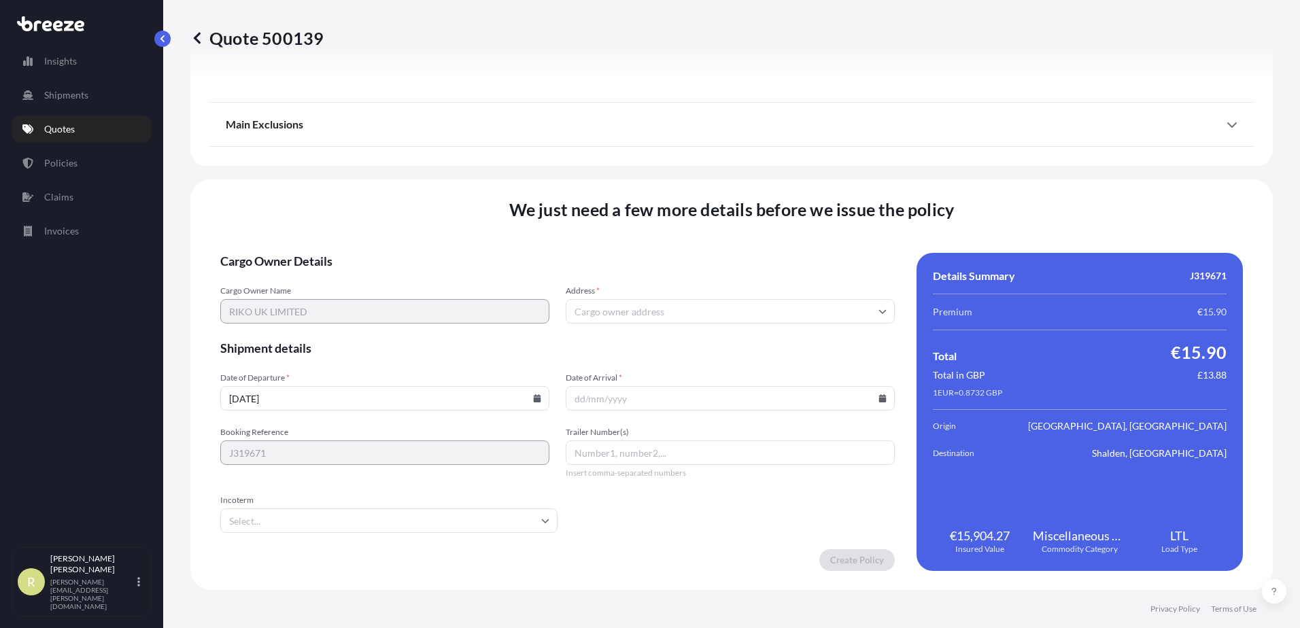
click at [879, 398] on icon at bounding box center [882, 398] width 7 height 8
click at [666, 177] on button at bounding box center [655, 188] width 22 height 22
click at [750, 250] on button "10" at bounding box center [739, 249] width 22 height 22
type input "[DATE]"
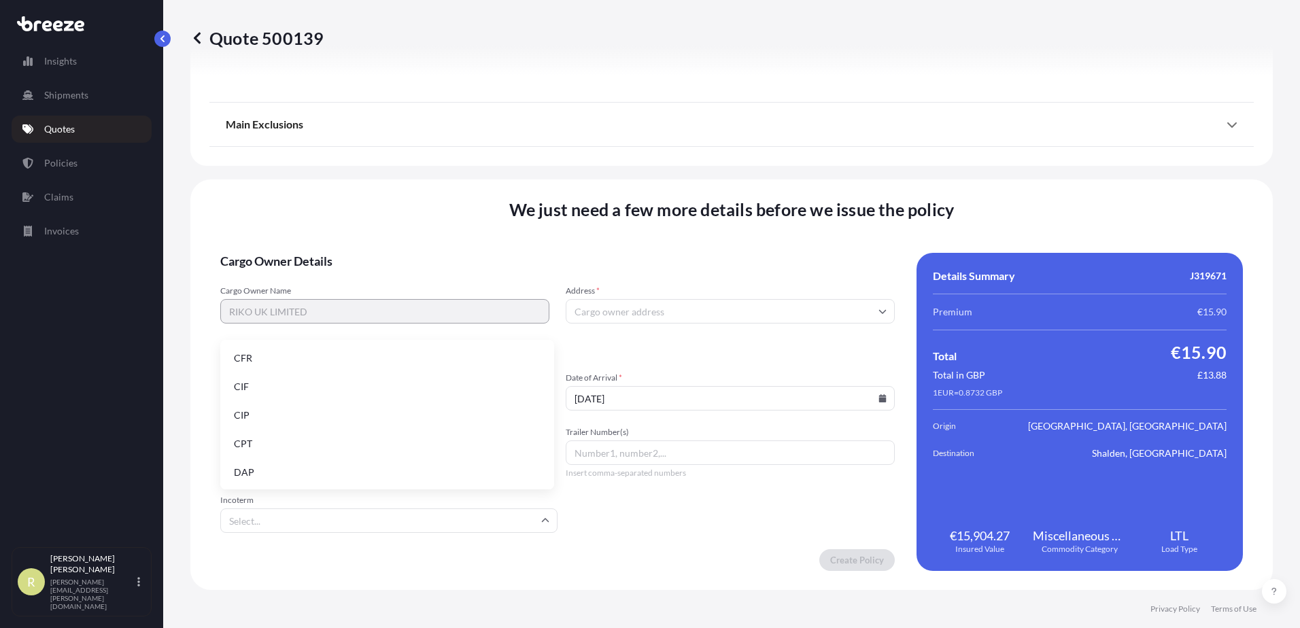
click at [441, 519] on input "Incoterm" at bounding box center [388, 521] width 337 height 24
click at [434, 387] on li "EXW" at bounding box center [387, 386] width 323 height 26
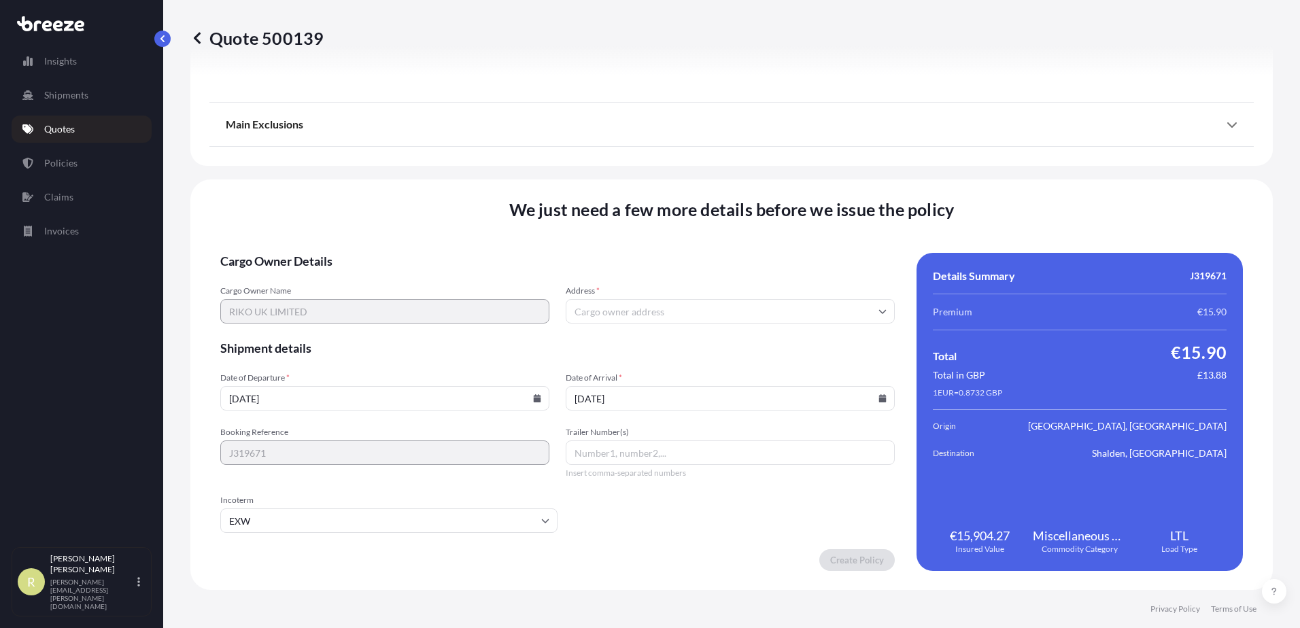
click at [783, 535] on form "Cargo Owner Details Cargo Owner Name RIKO UK LIMITED Address * Shipment details…" at bounding box center [557, 412] width 674 height 318
click at [624, 309] on input "Address *" at bounding box center [730, 311] width 329 height 24
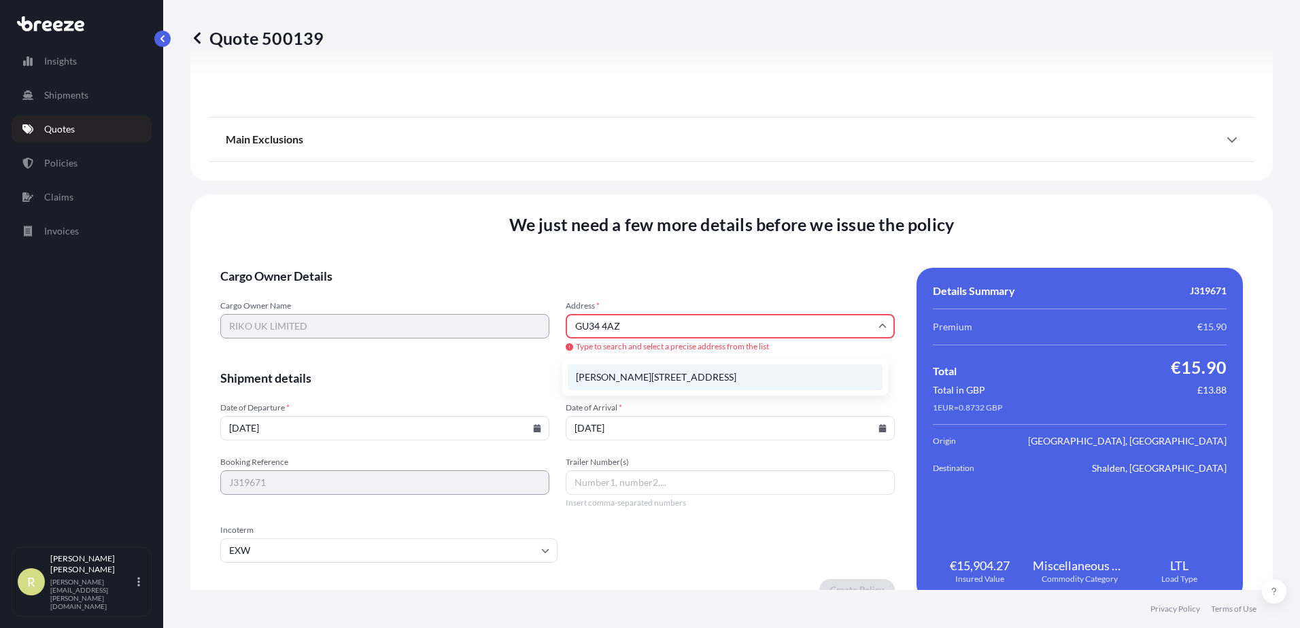
click at [645, 379] on li "[PERSON_NAME][STREET_ADDRESS]" at bounding box center [725, 377] width 315 height 26
type input "[PERSON_NAME][STREET_ADDRESS]"
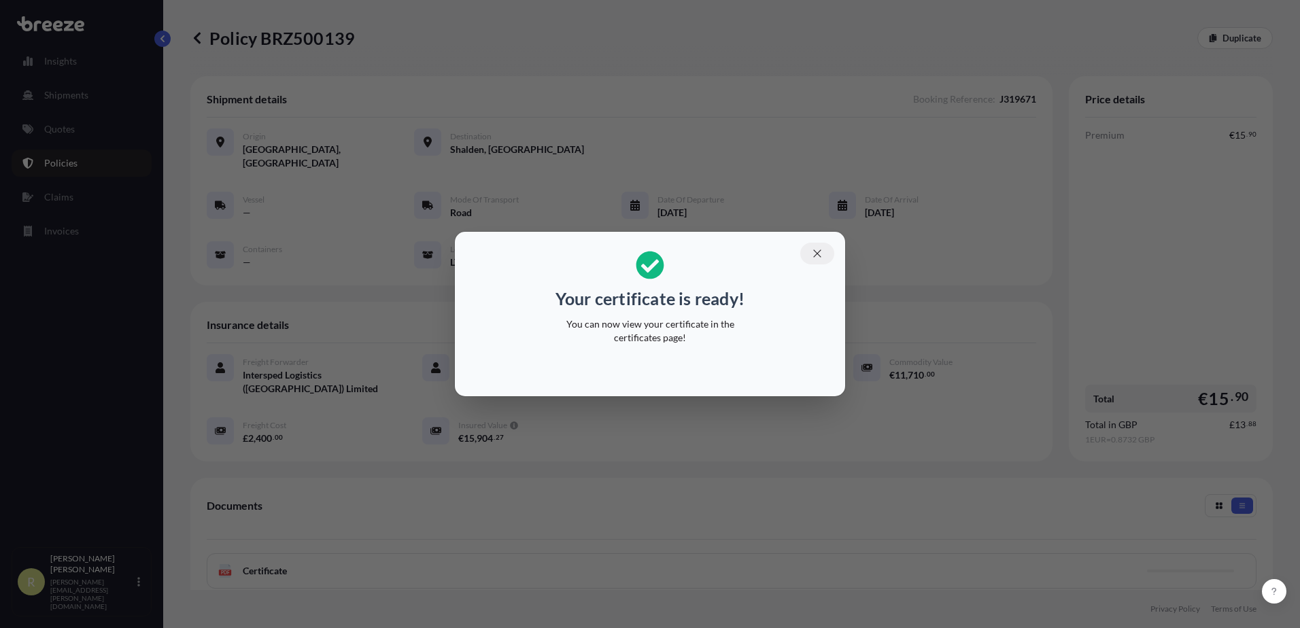
click at [819, 252] on icon "button" at bounding box center [817, 253] width 12 height 12
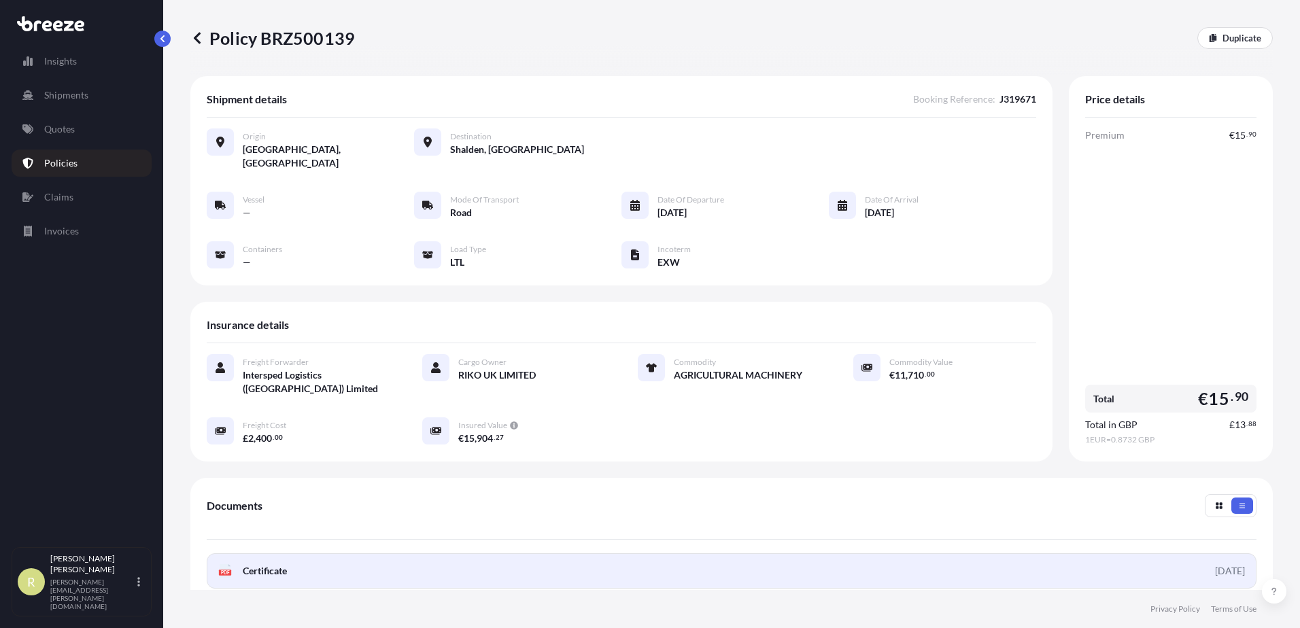
click at [373, 553] on link "PDF Certificate [DATE]" at bounding box center [732, 570] width 1050 height 35
